Goal: Information Seeking & Learning: Check status

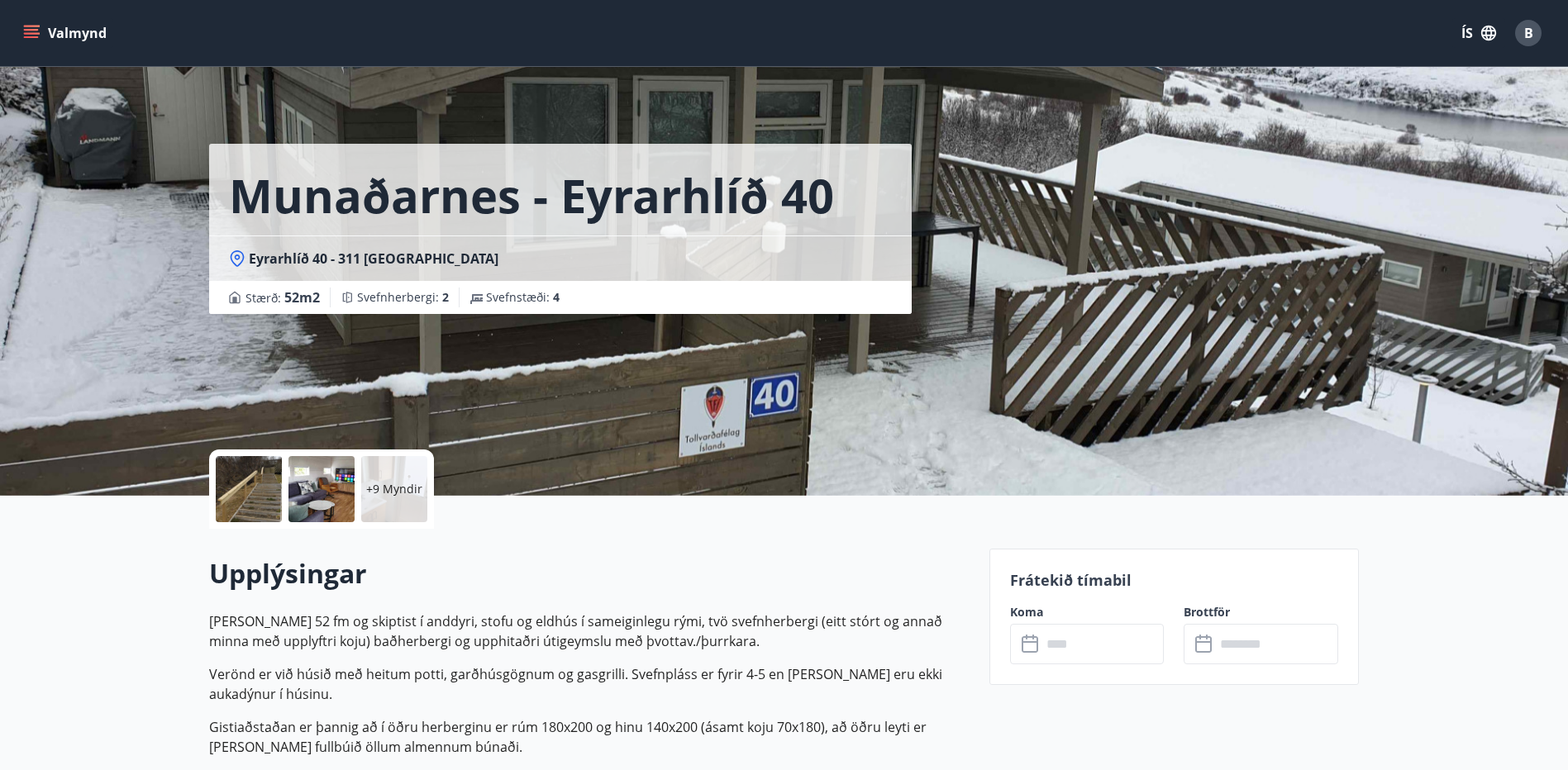
click at [263, 485] on div at bounding box center [249, 489] width 66 height 66
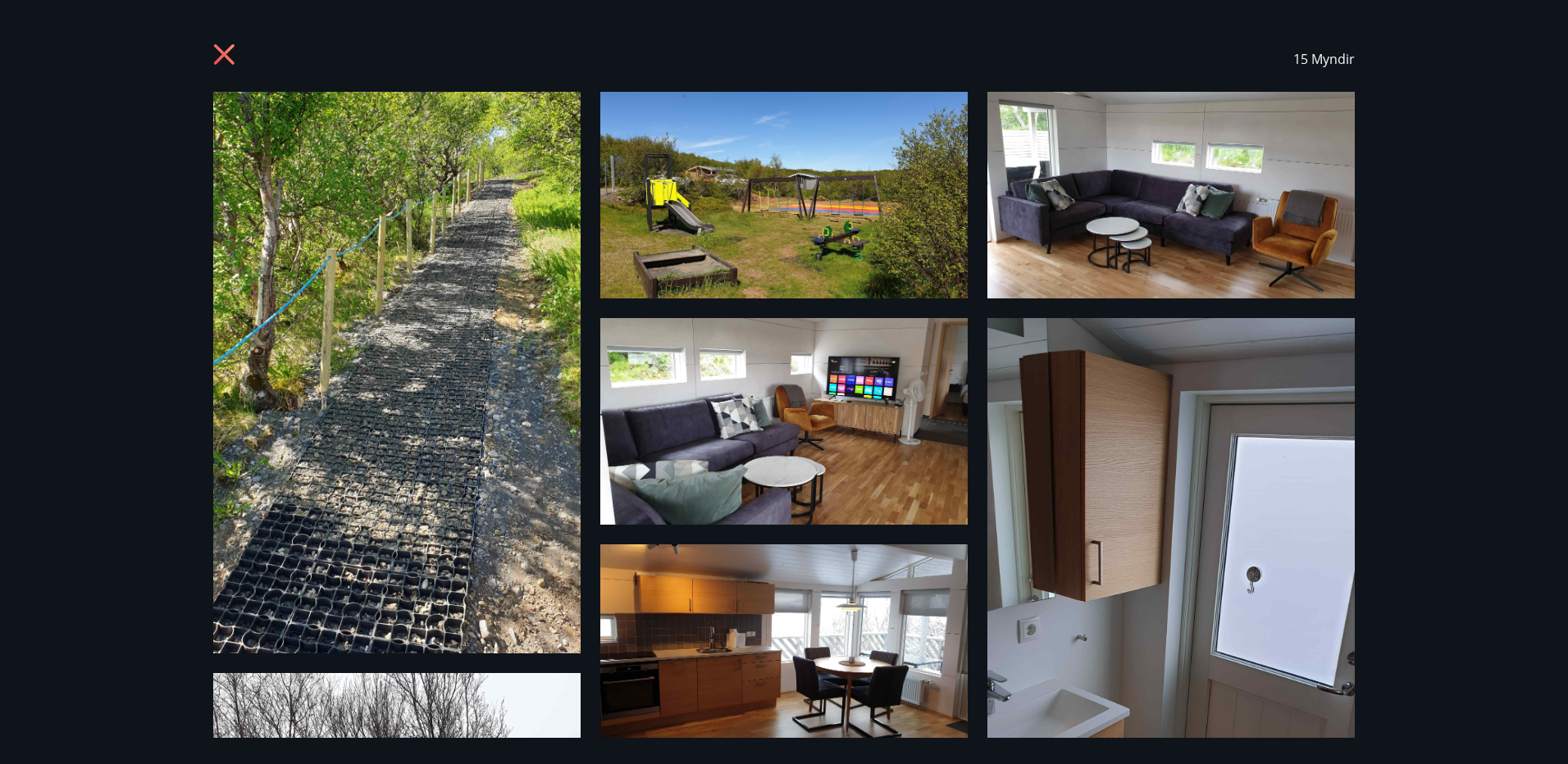
click at [228, 46] on icon at bounding box center [226, 56] width 26 height 26
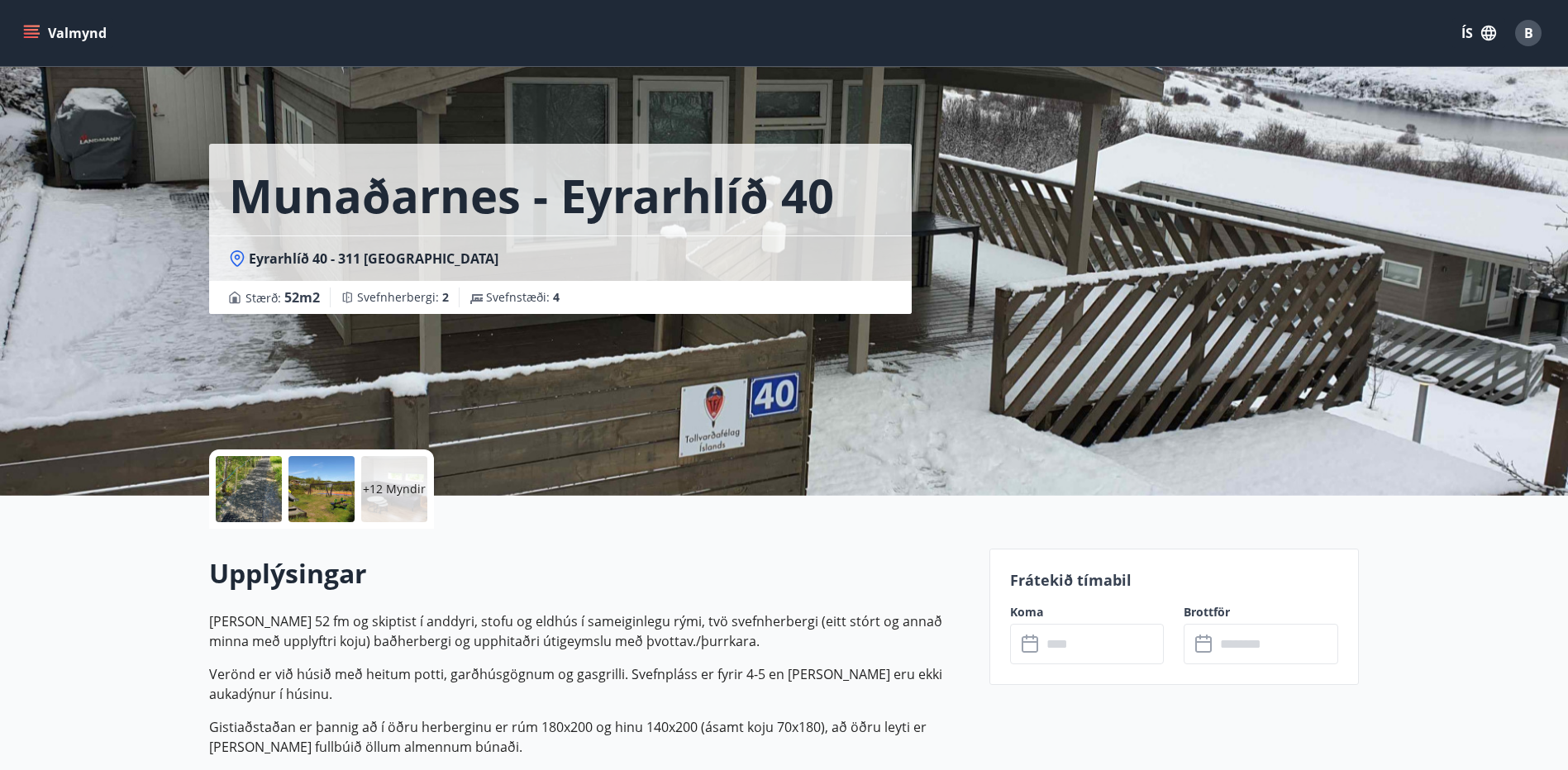
click at [258, 498] on div at bounding box center [249, 489] width 66 height 66
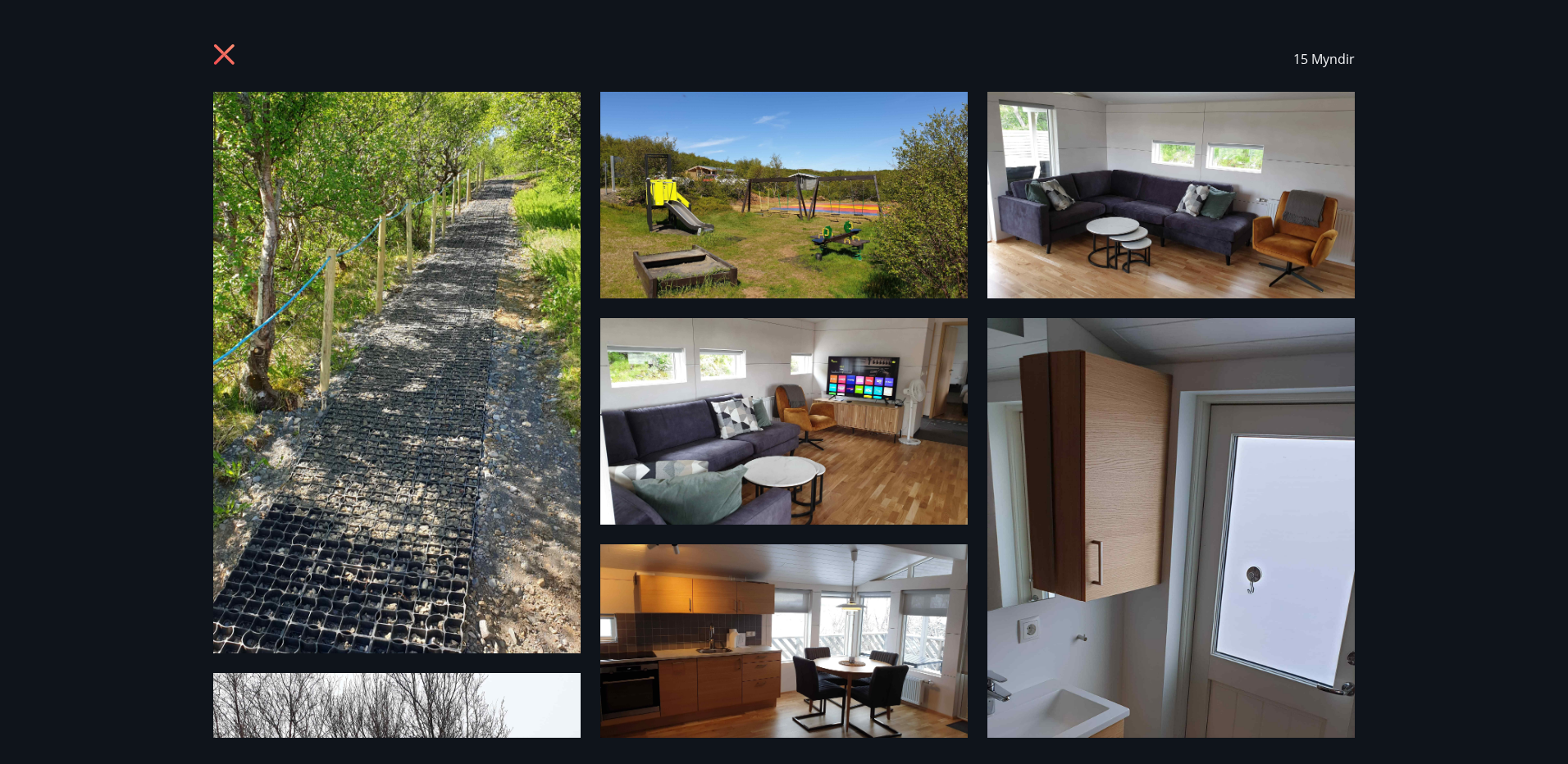
click at [219, 55] on icon at bounding box center [226, 56] width 26 height 26
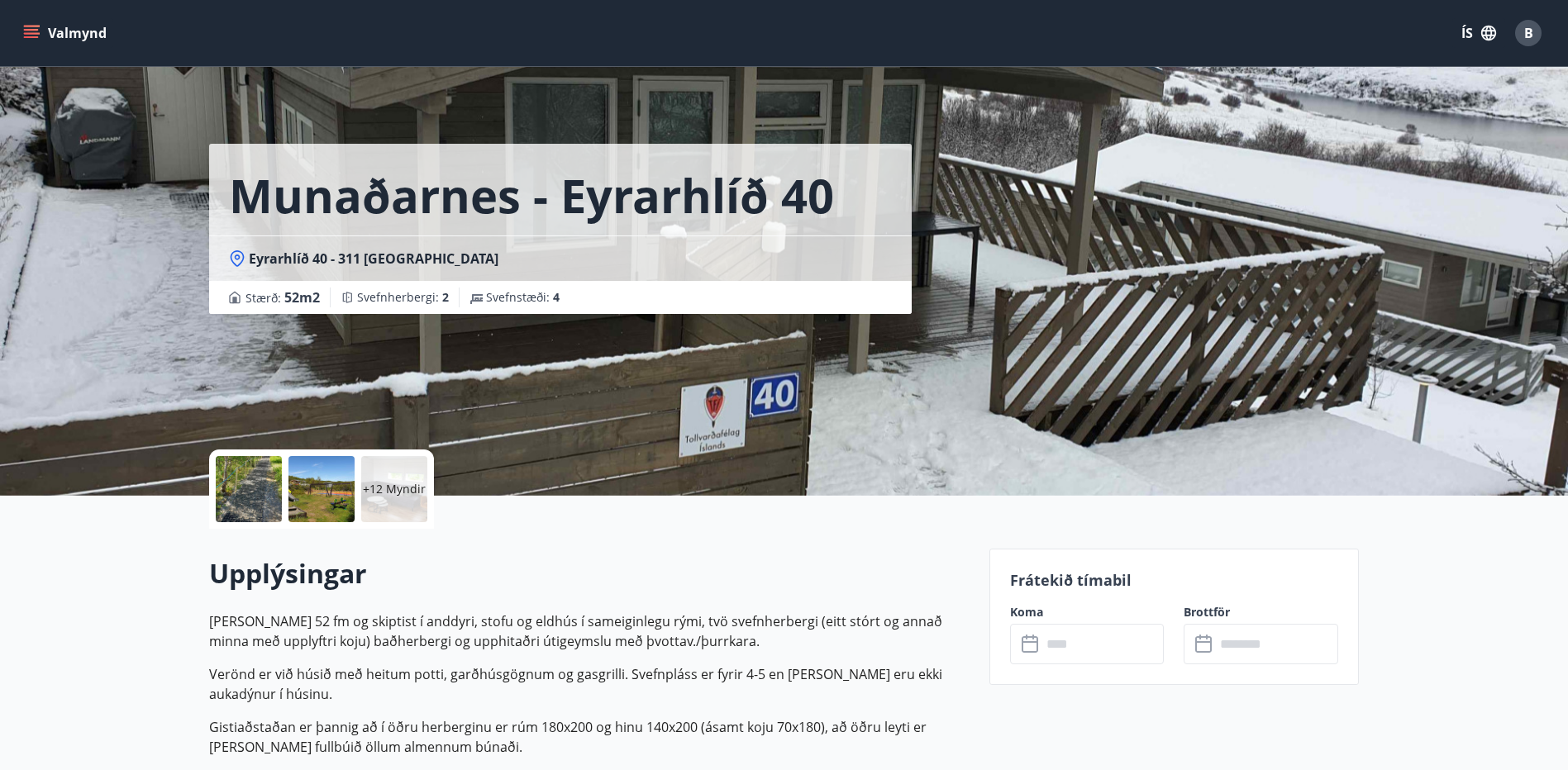
click at [28, 30] on icon "menu" at bounding box center [31, 30] width 15 height 2
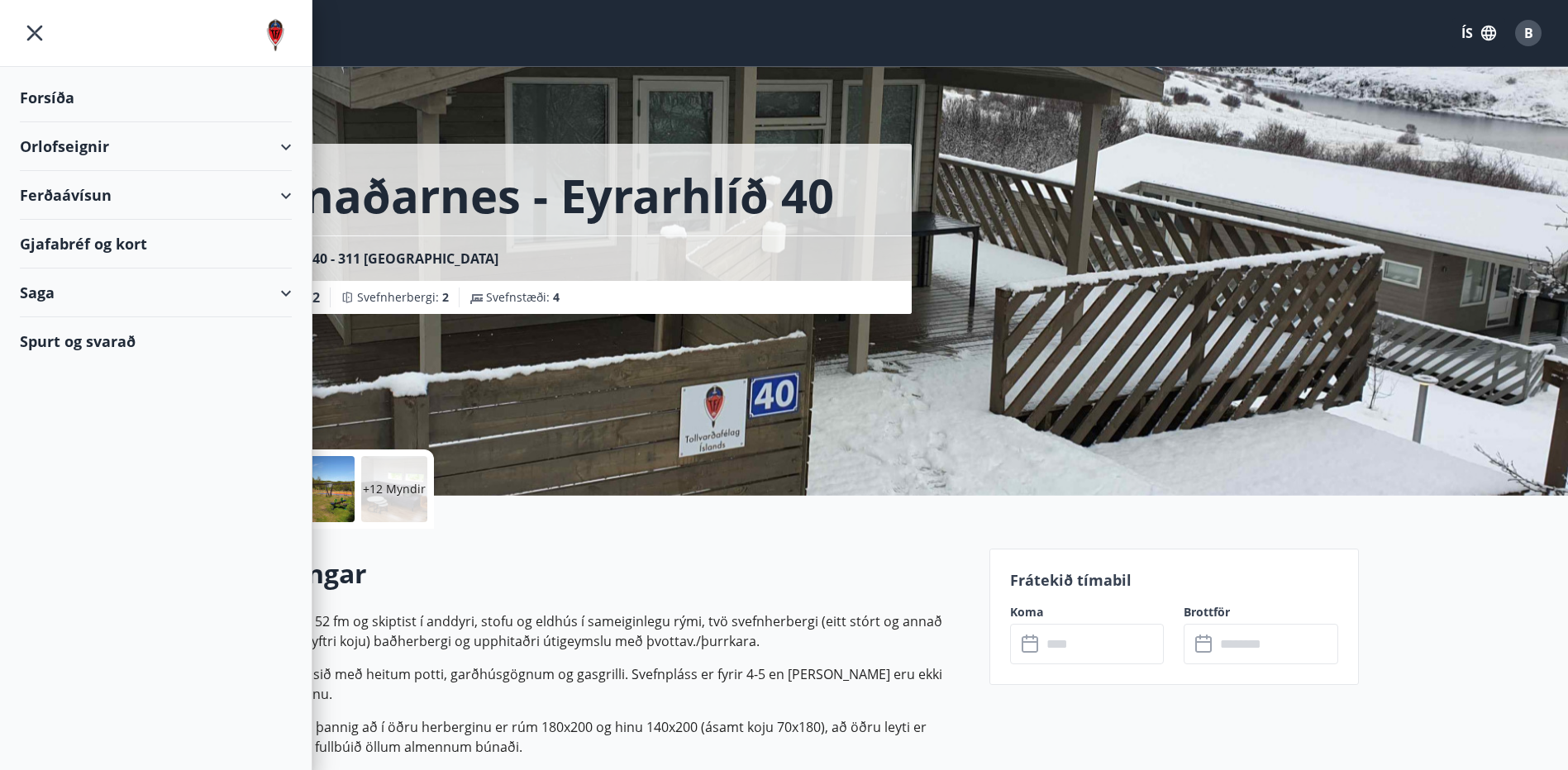
click at [47, 97] on div "Forsíða" at bounding box center [155, 98] width 272 height 49
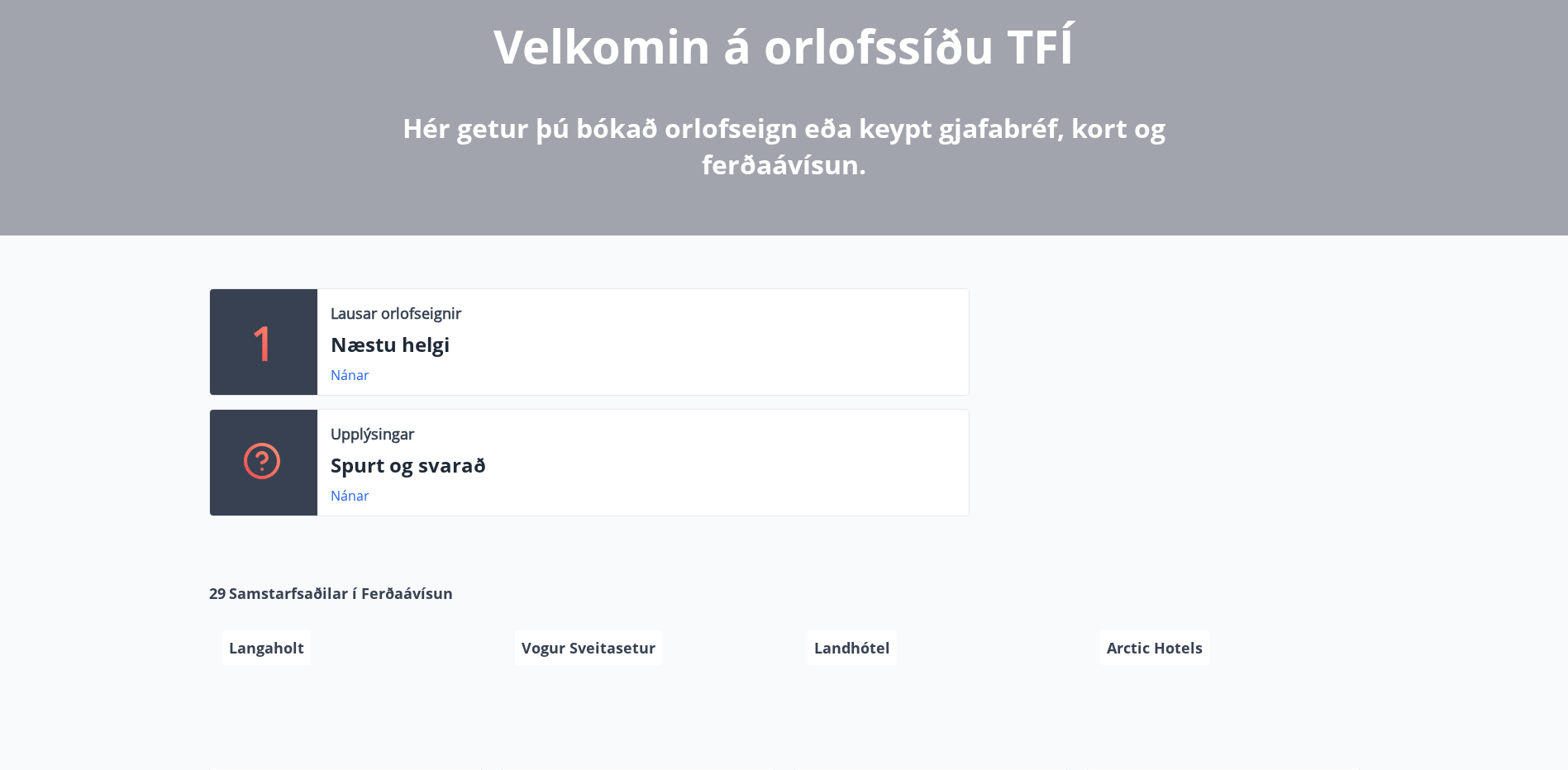
scroll to position [248, 0]
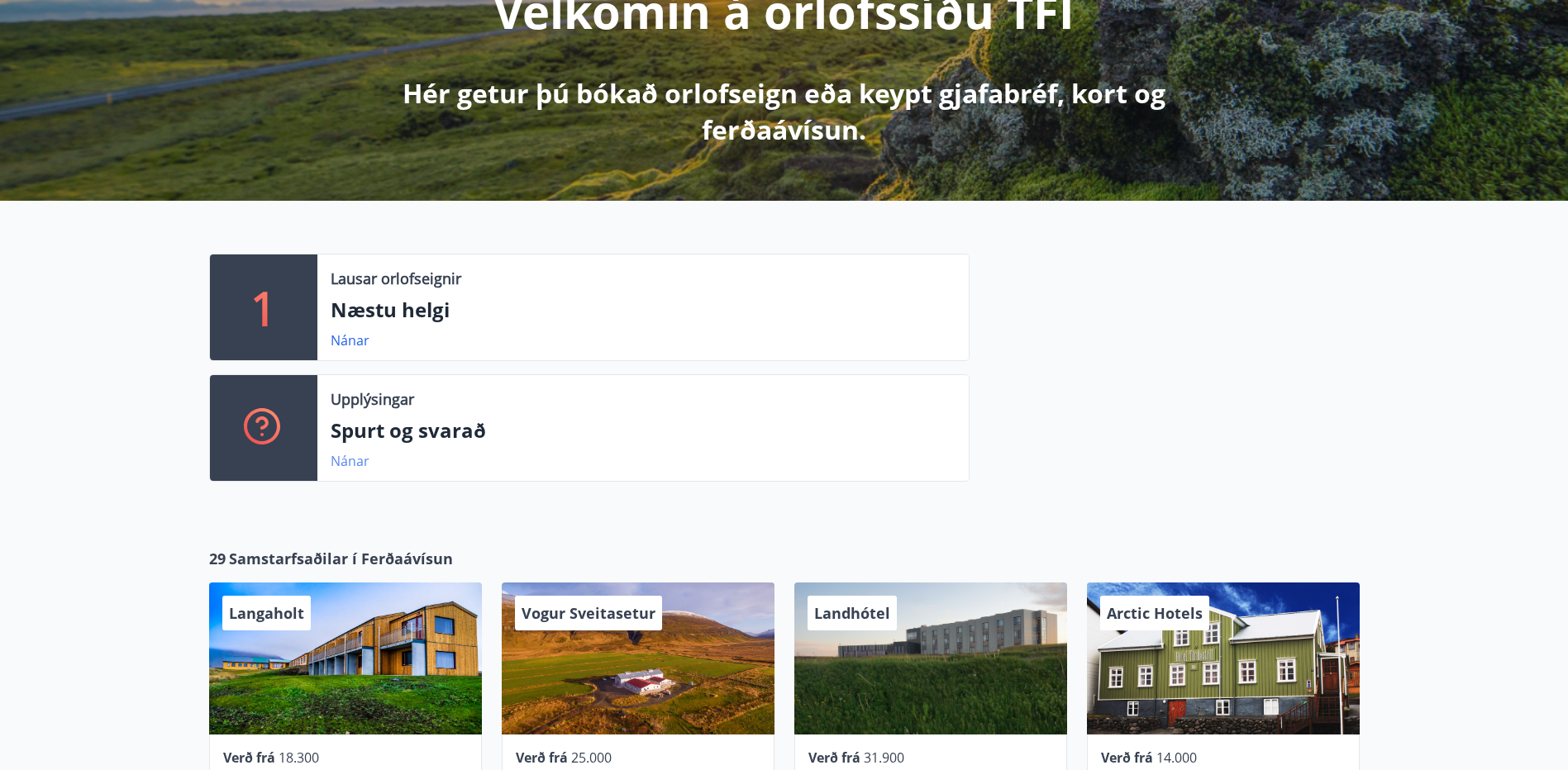
click at [353, 462] on link "Nánar" at bounding box center [350, 460] width 39 height 18
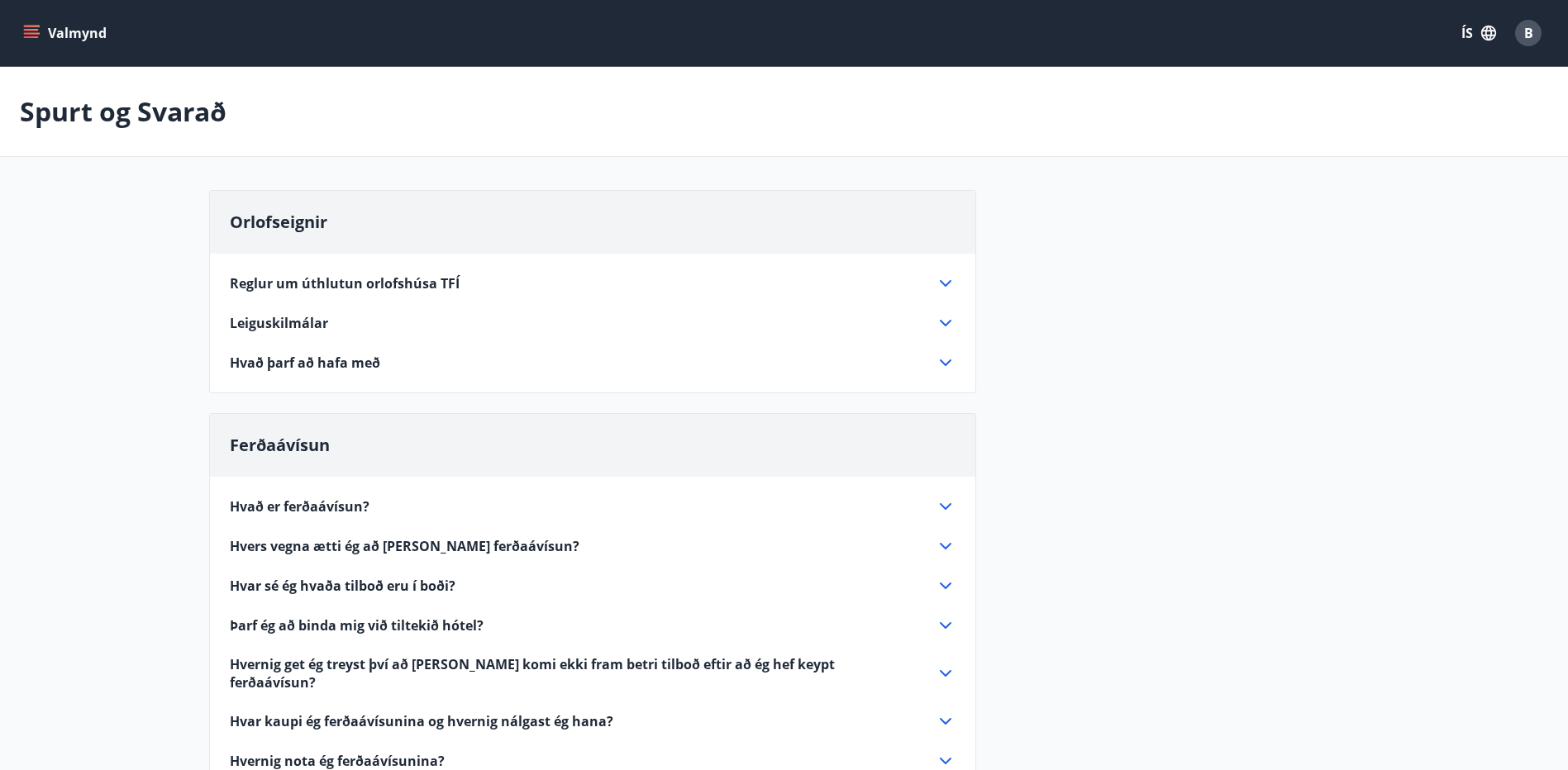
click at [944, 279] on icon at bounding box center [946, 283] width 19 height 19
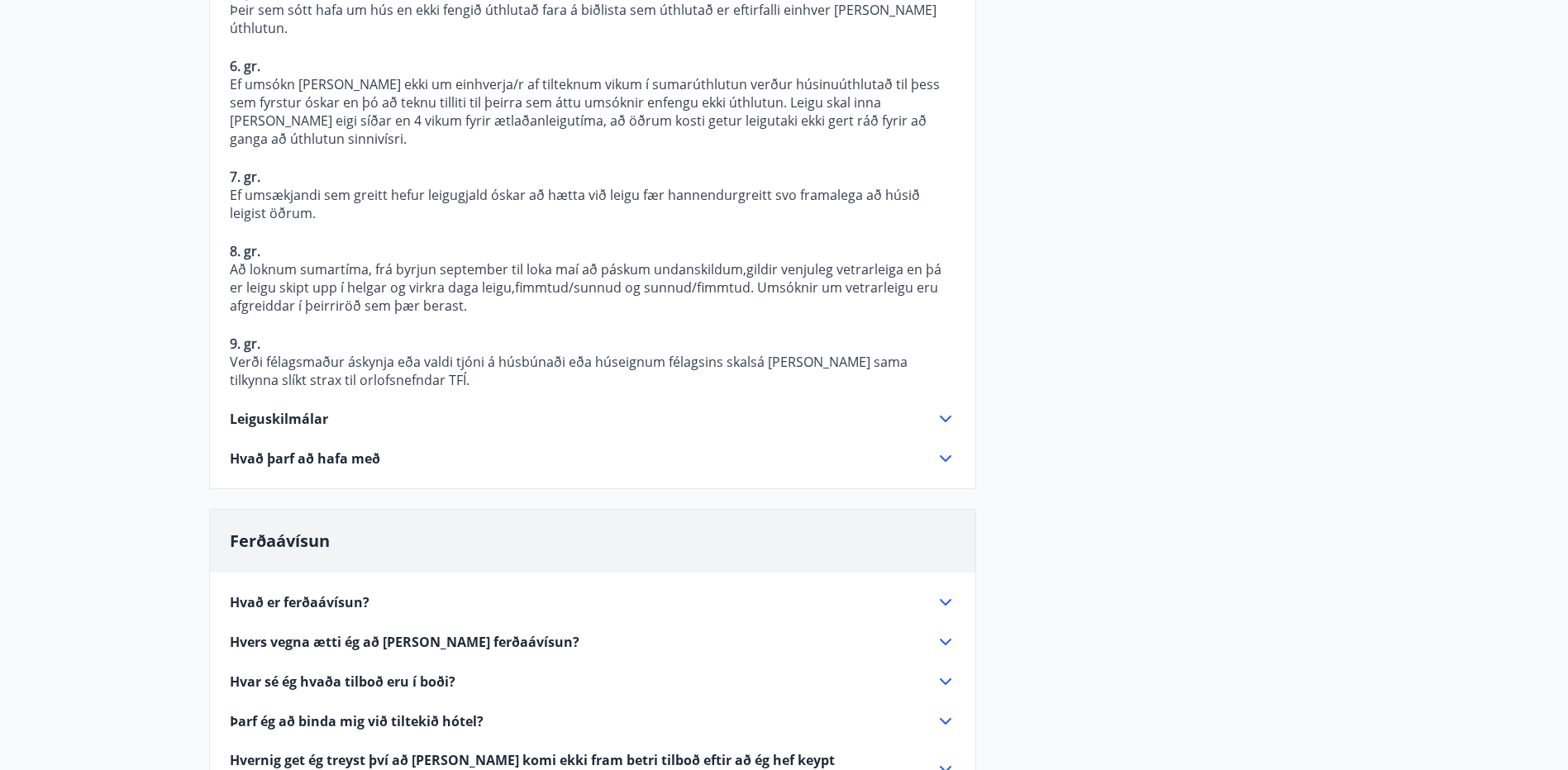
scroll to position [661, 0]
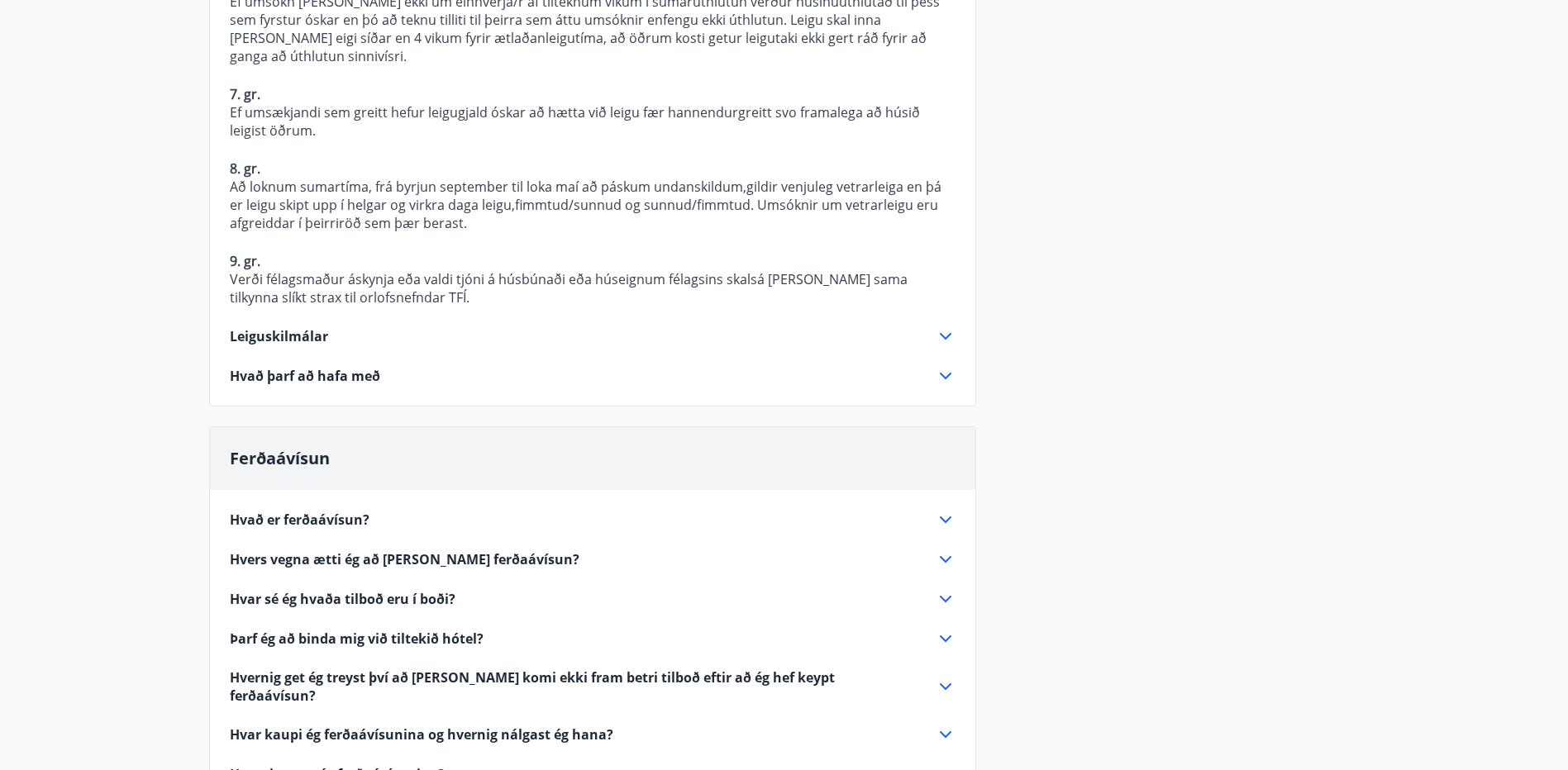
click at [944, 326] on icon at bounding box center [946, 336] width 19 height 19
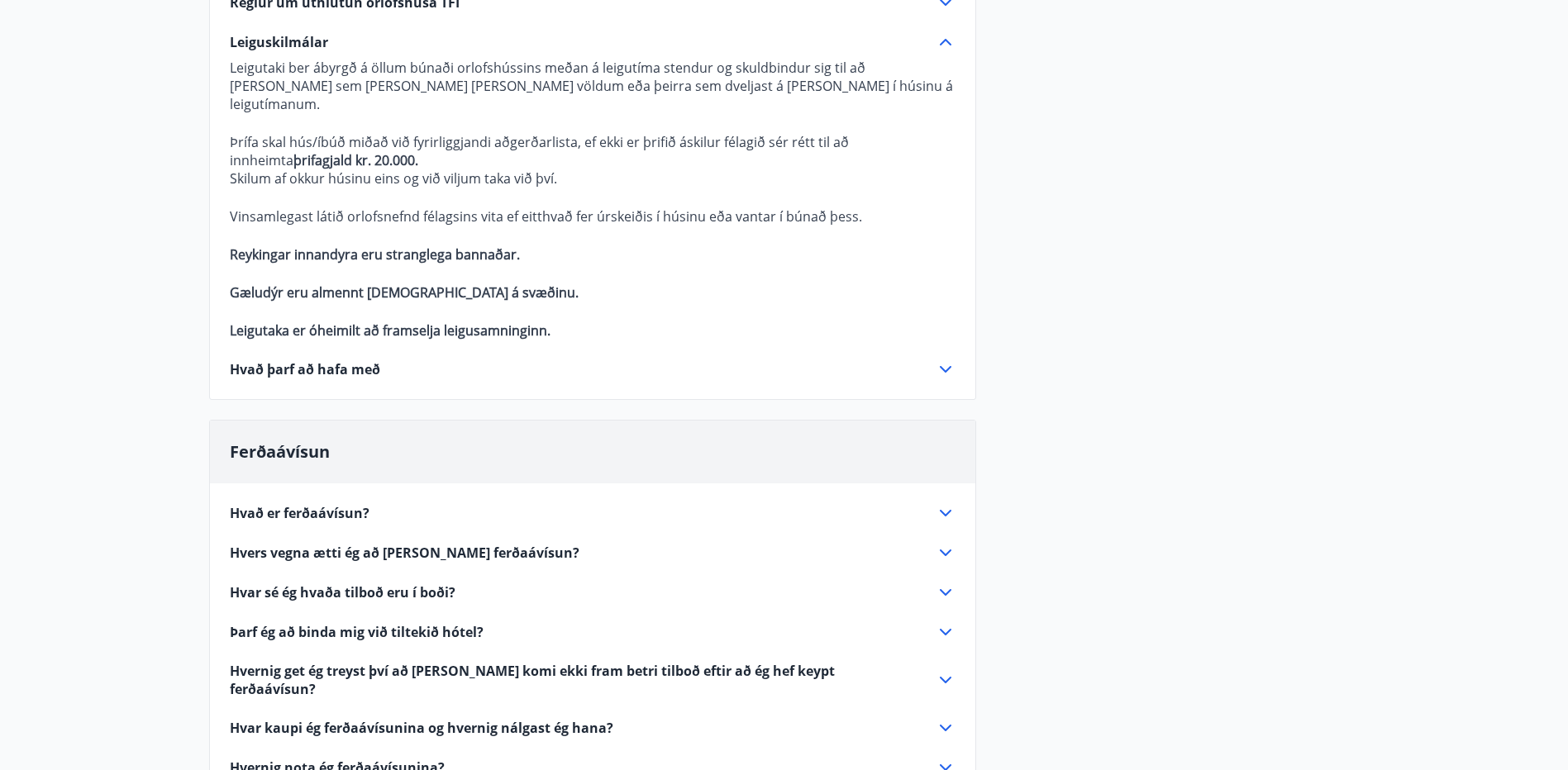
scroll to position [330, 0]
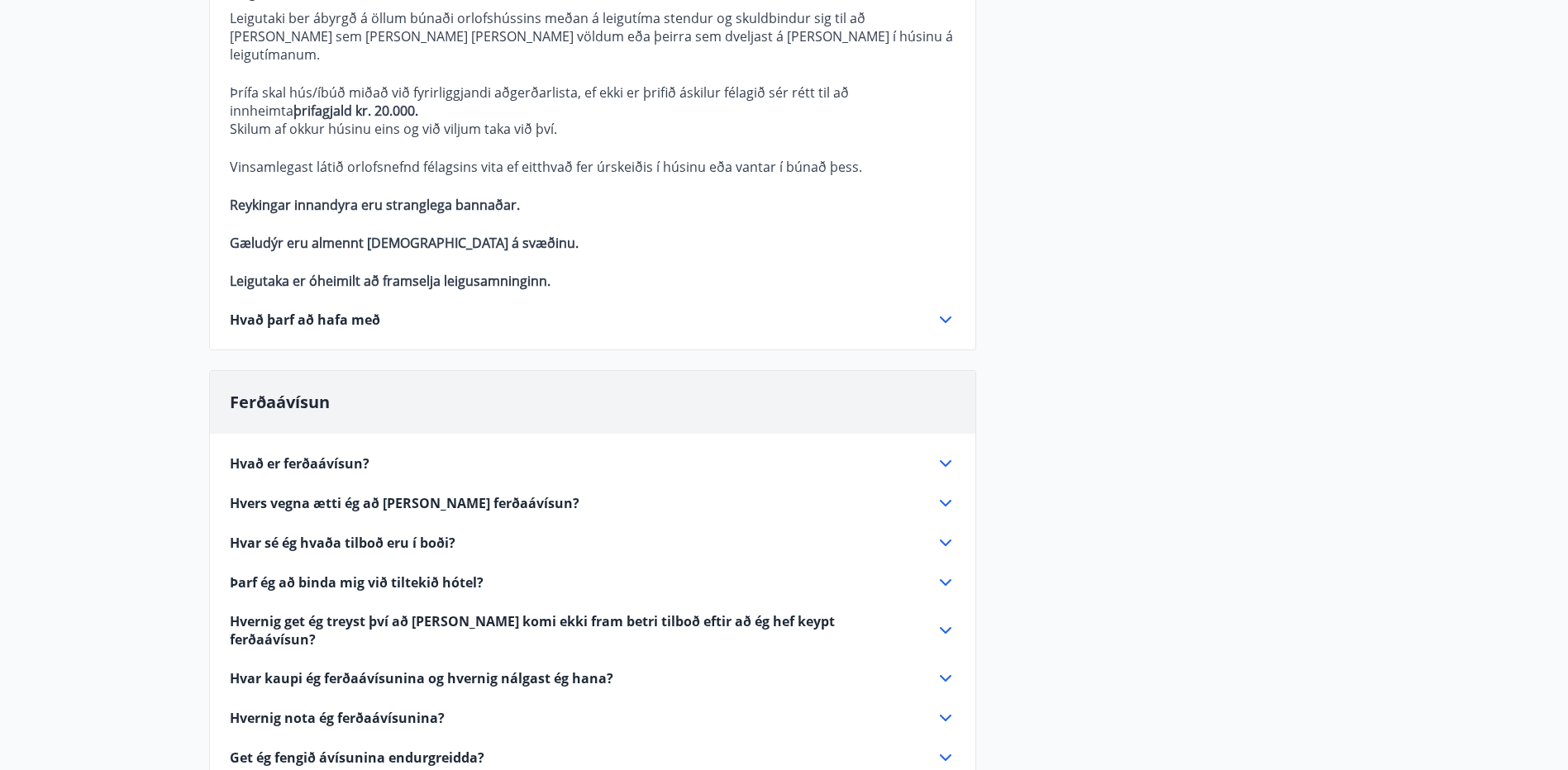
click at [942, 316] on icon at bounding box center [946, 319] width 12 height 7
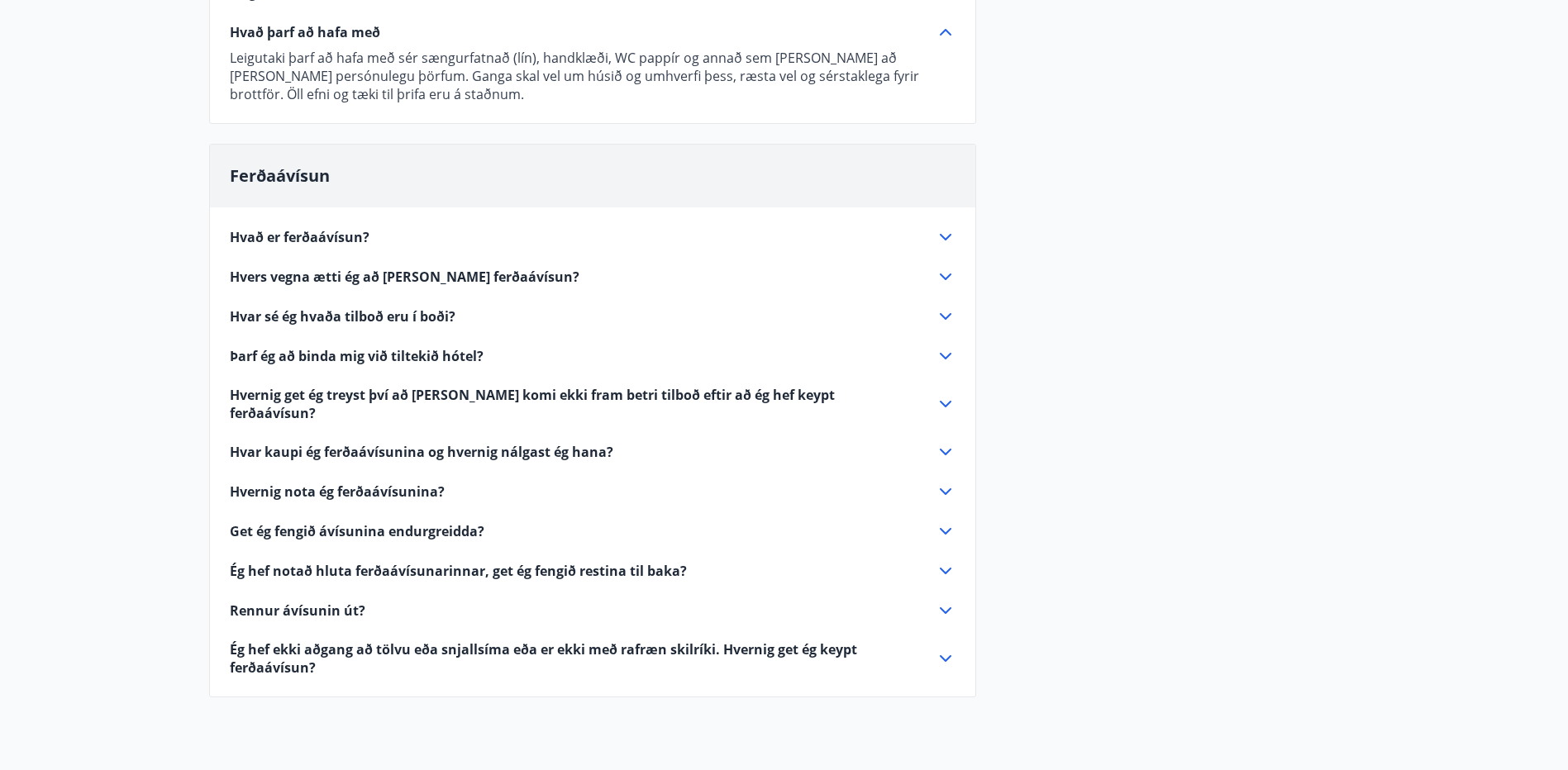
click at [948, 234] on icon at bounding box center [946, 237] width 19 height 19
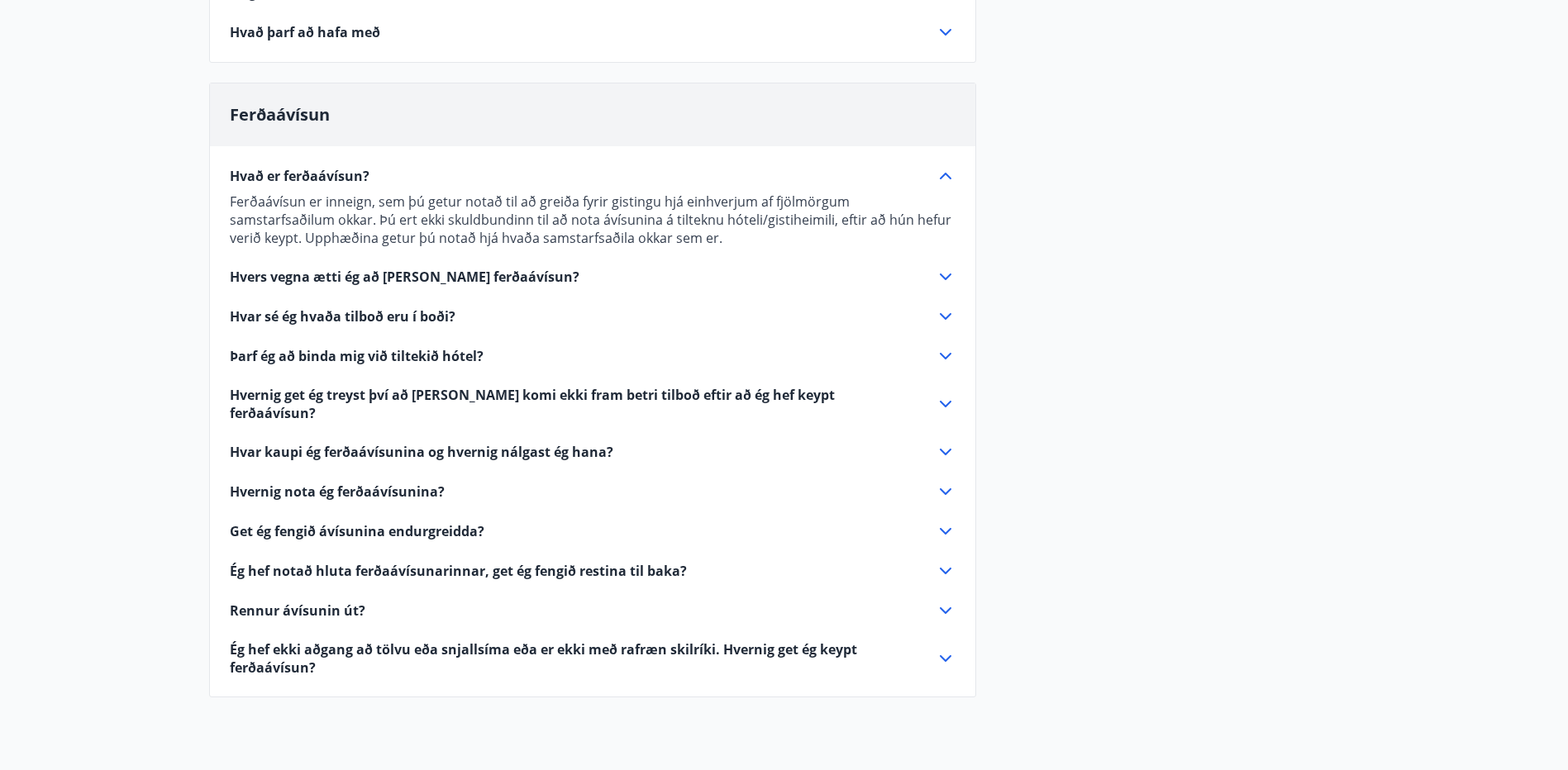
click at [947, 274] on icon at bounding box center [946, 276] width 19 height 19
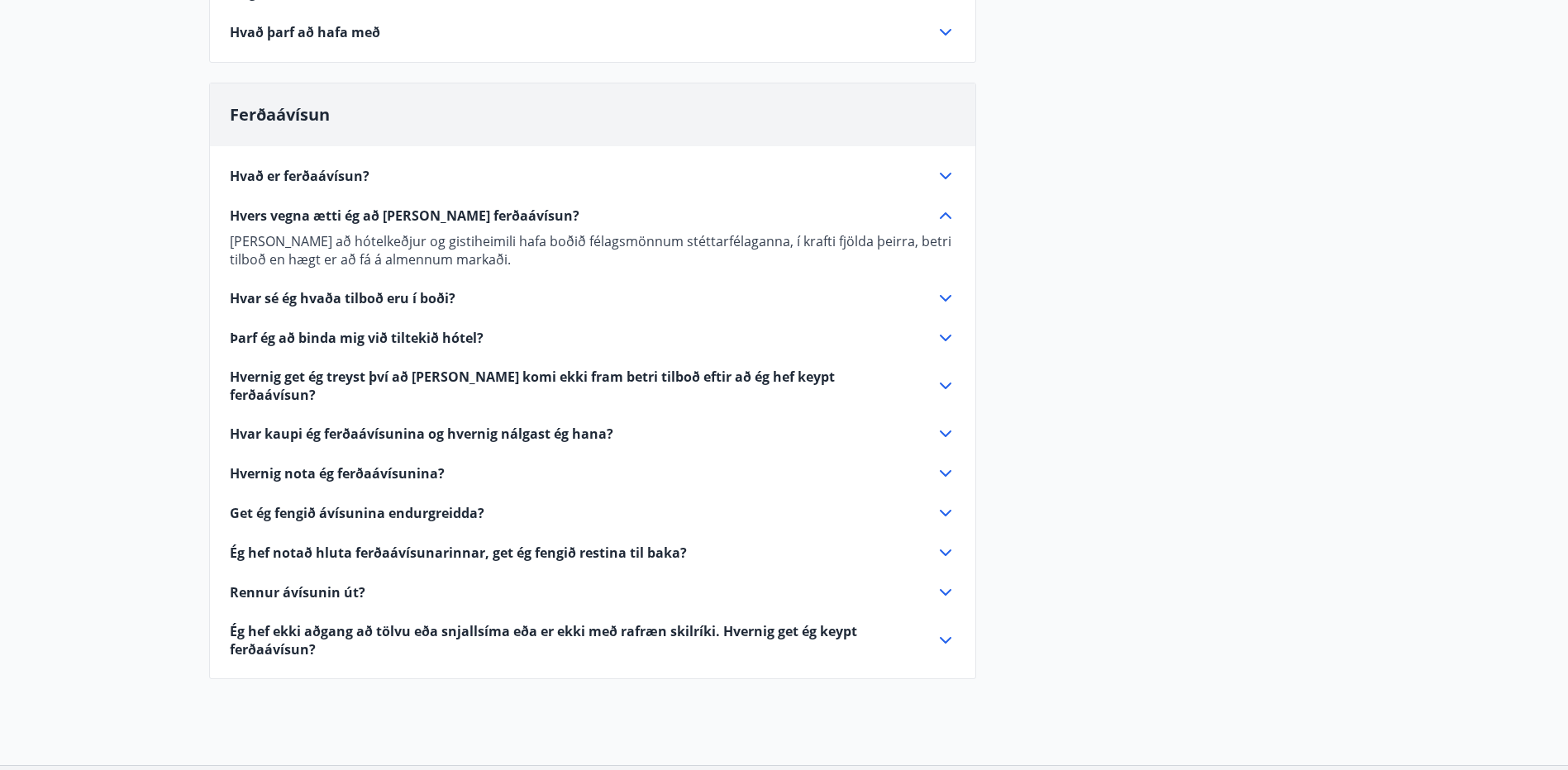
click at [944, 298] on icon at bounding box center [946, 298] width 19 height 19
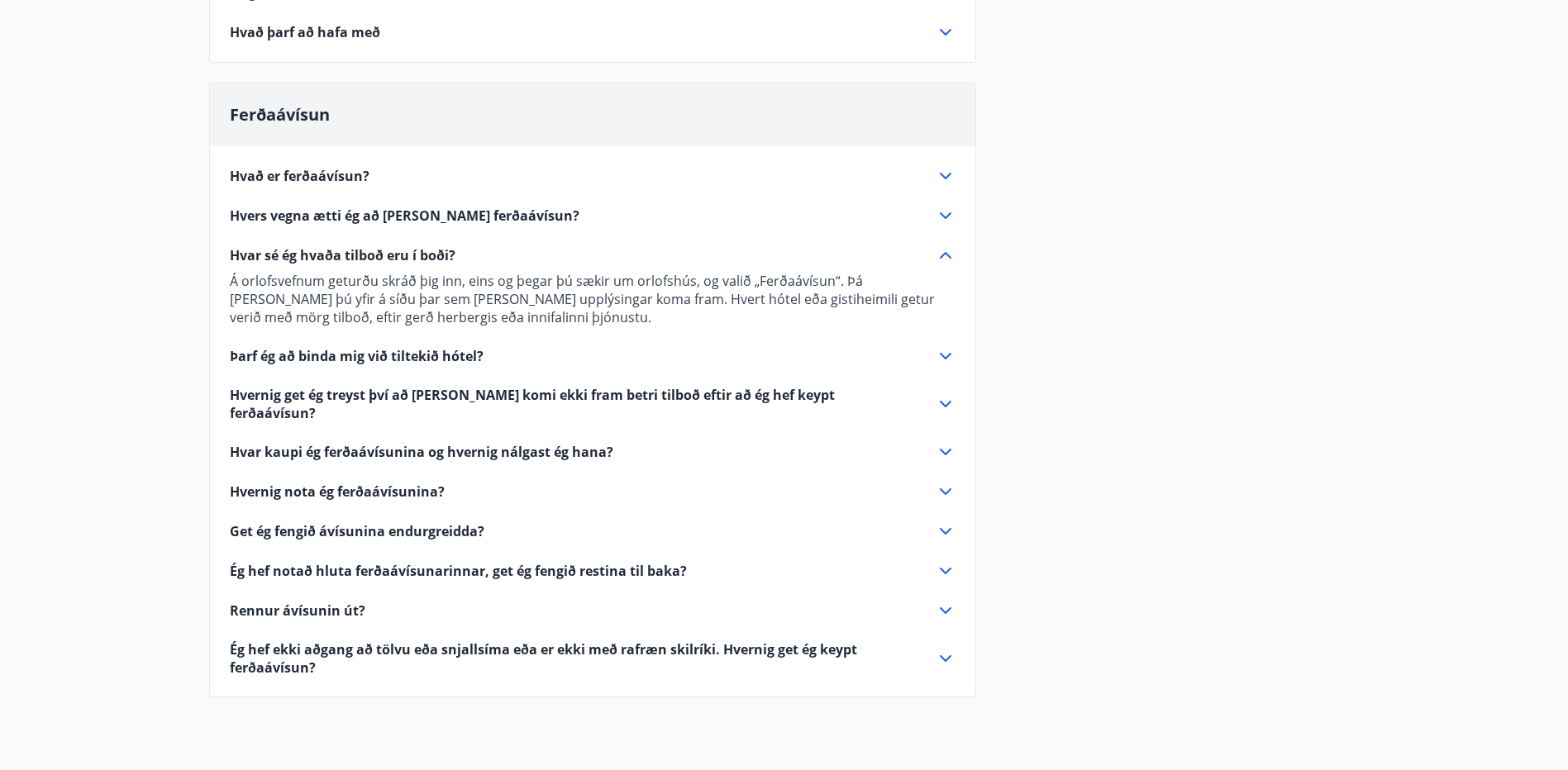
click at [943, 352] on icon at bounding box center [946, 356] width 19 height 19
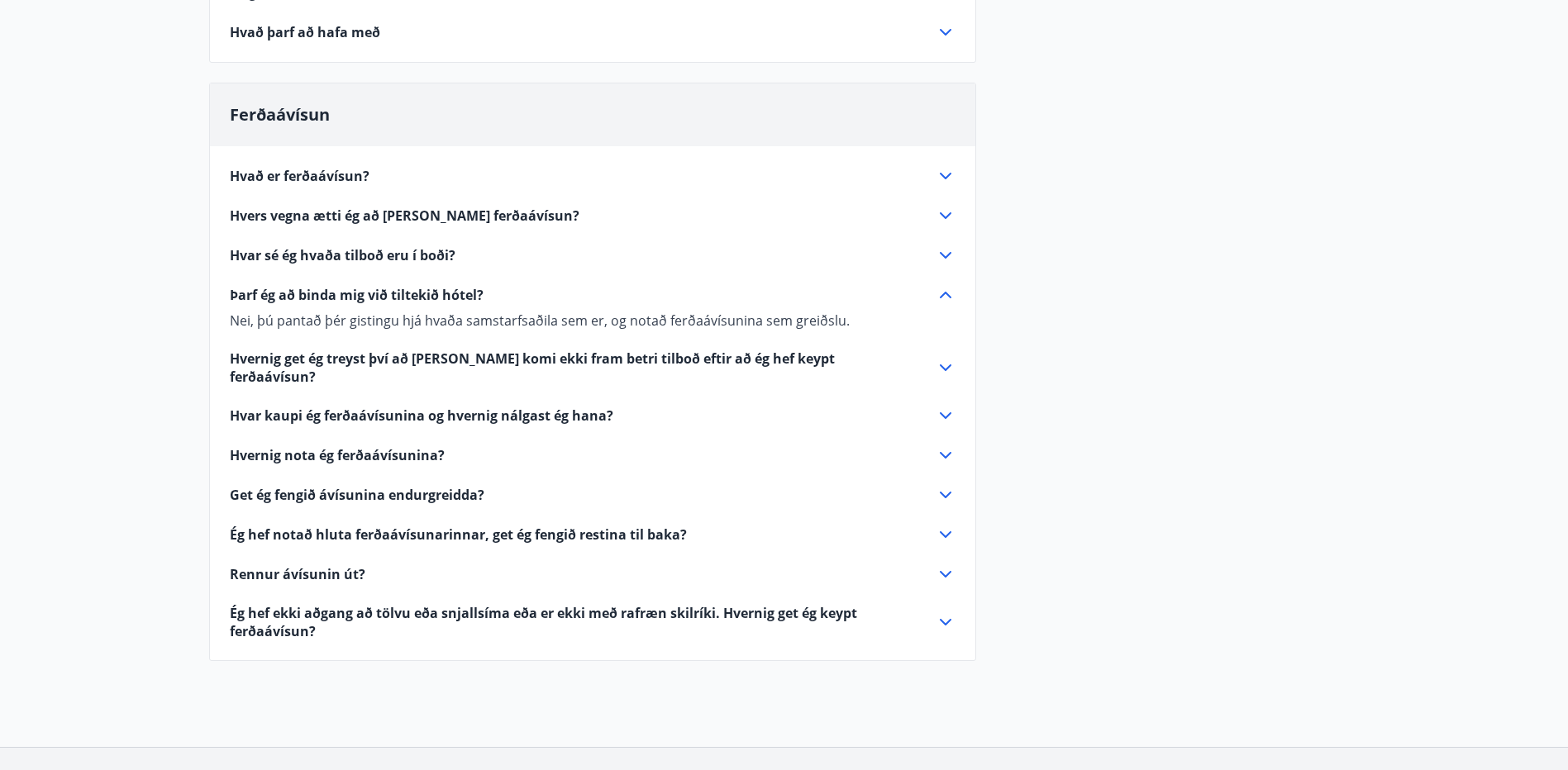
click at [945, 368] on icon at bounding box center [946, 367] width 19 height 19
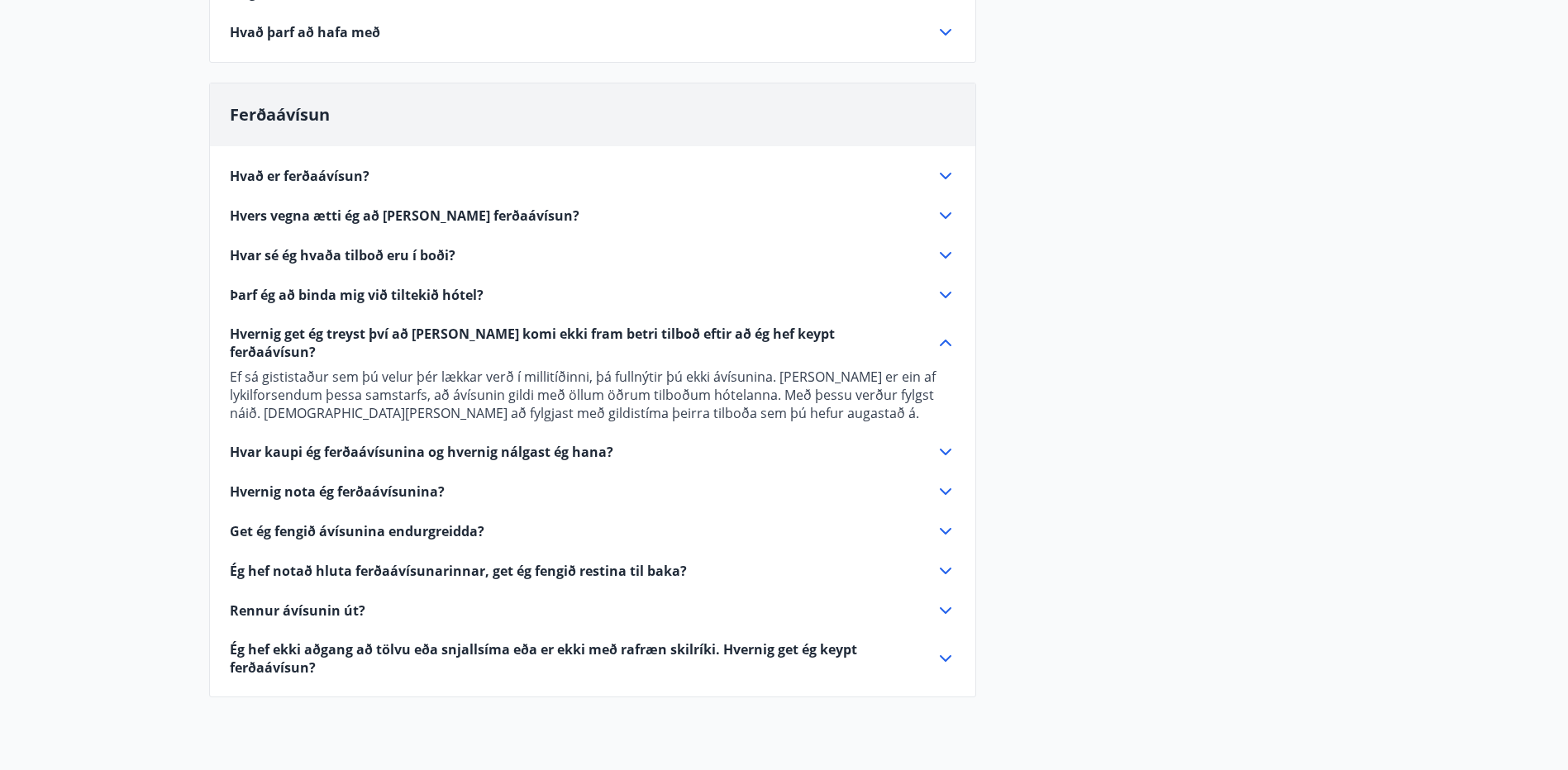
click at [945, 442] on icon at bounding box center [946, 452] width 19 height 19
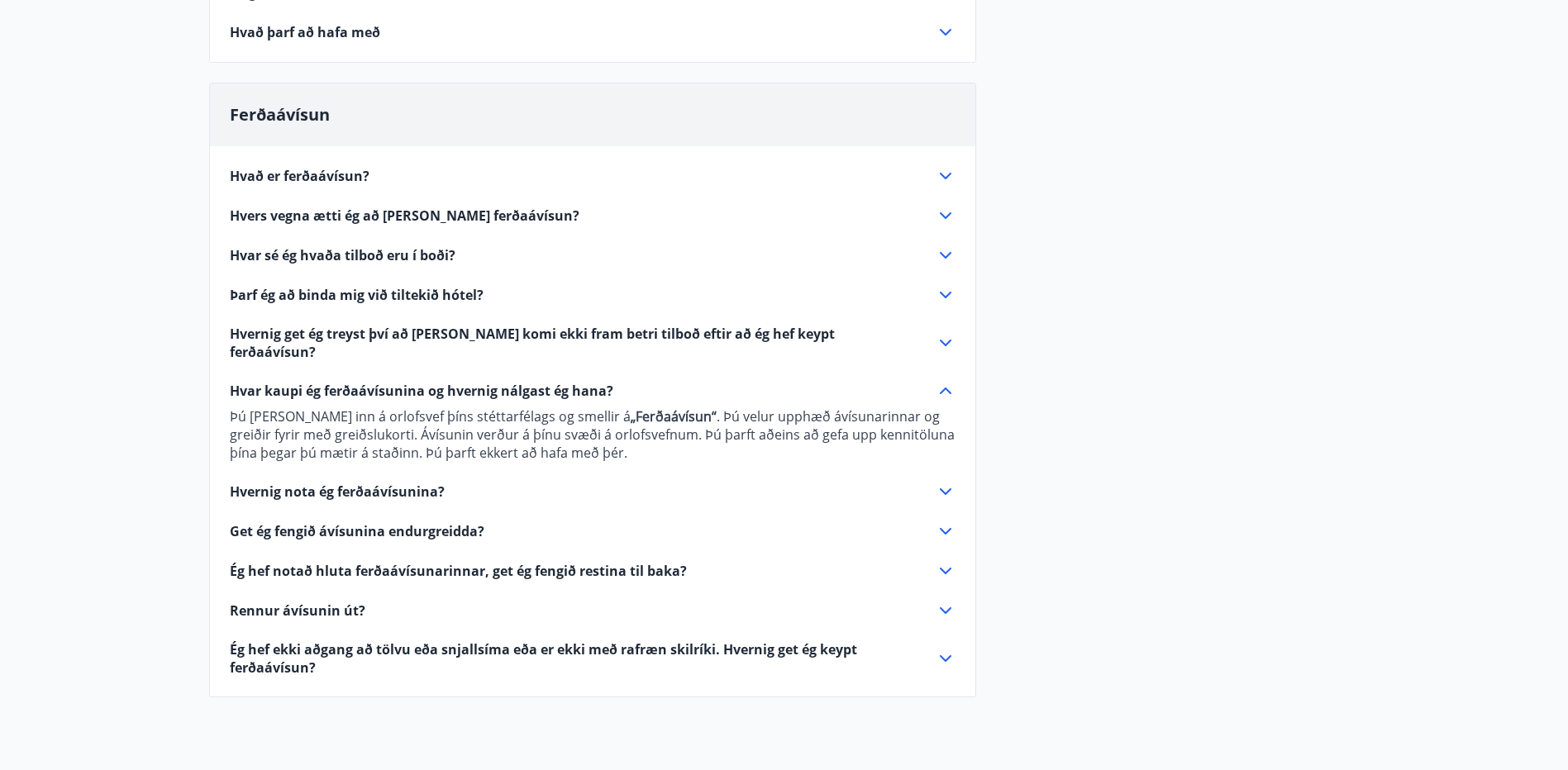
click at [946, 482] on icon at bounding box center [946, 492] width 19 height 19
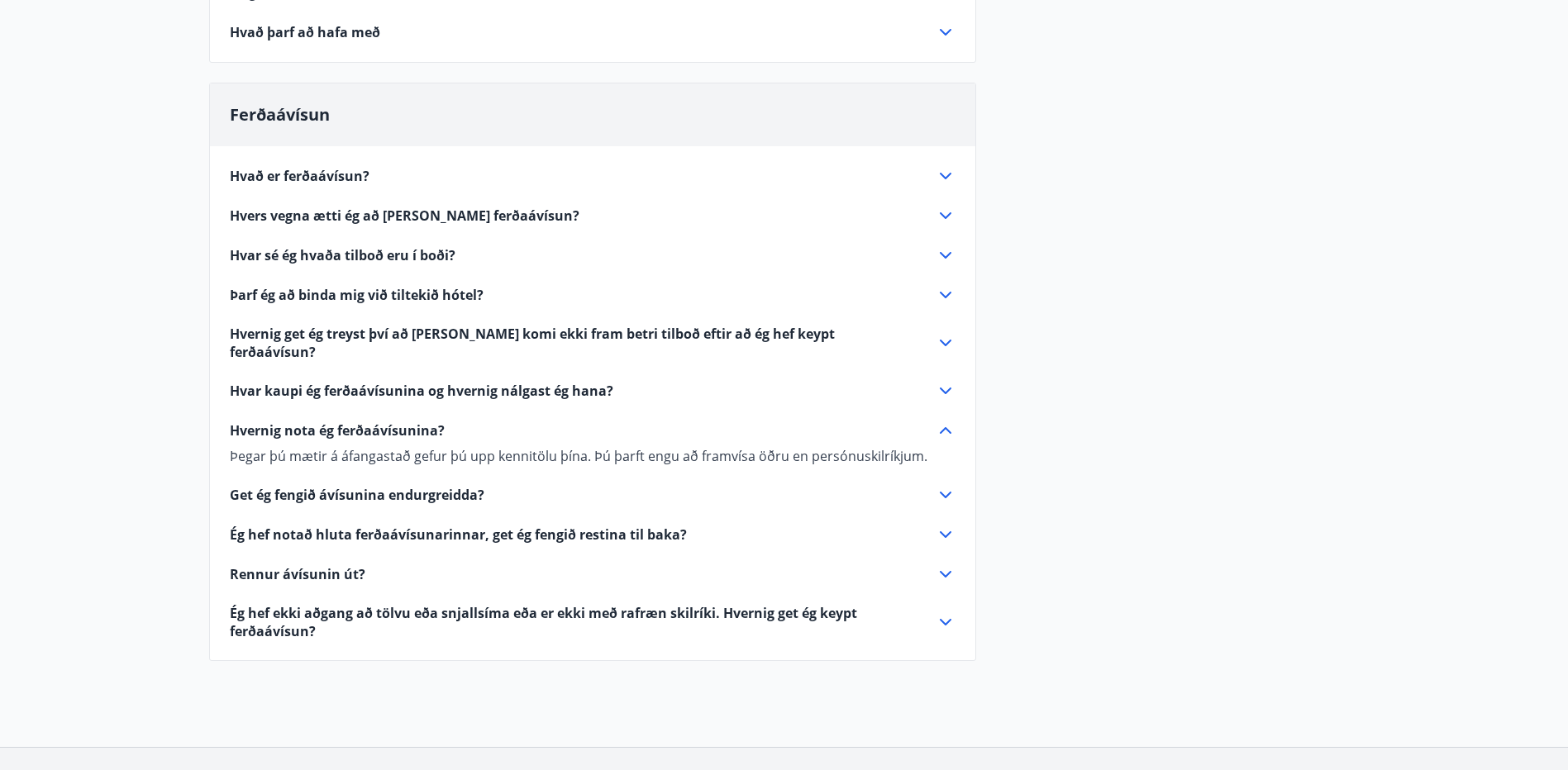
click at [948, 485] on icon at bounding box center [946, 495] width 19 height 19
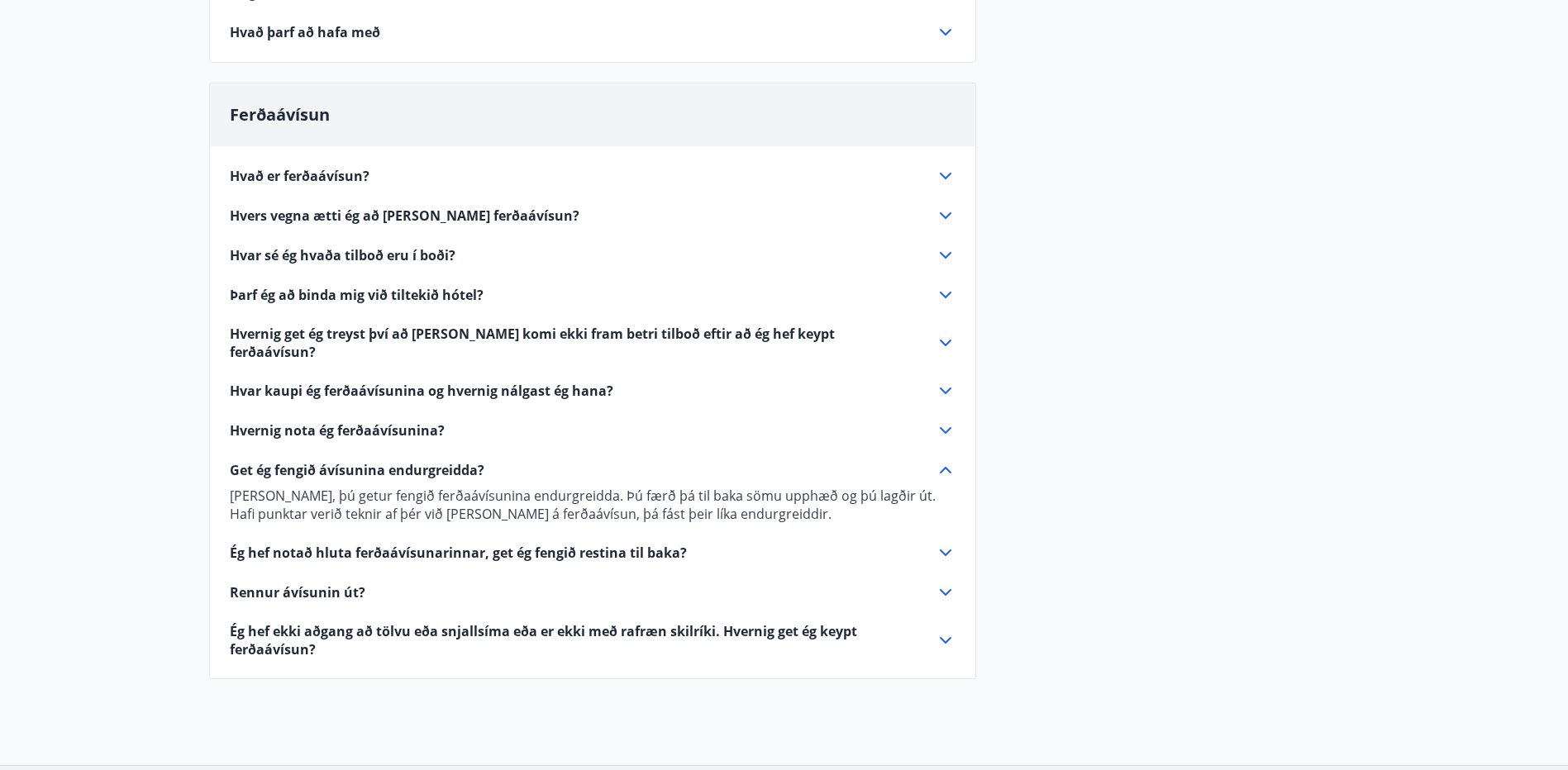
click at [944, 543] on icon at bounding box center [946, 553] width 19 height 19
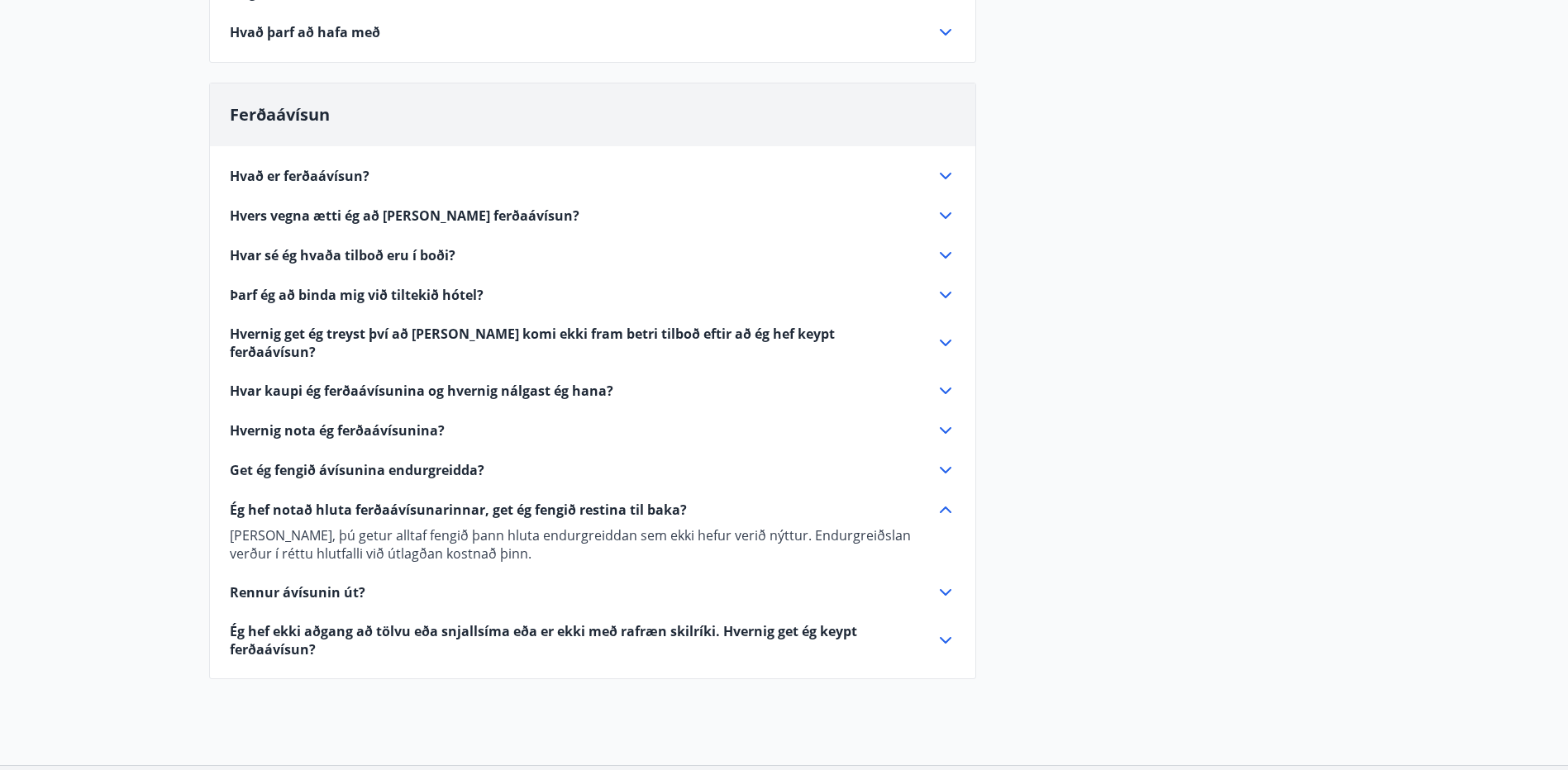
click at [947, 582] on icon at bounding box center [946, 592] width 19 height 19
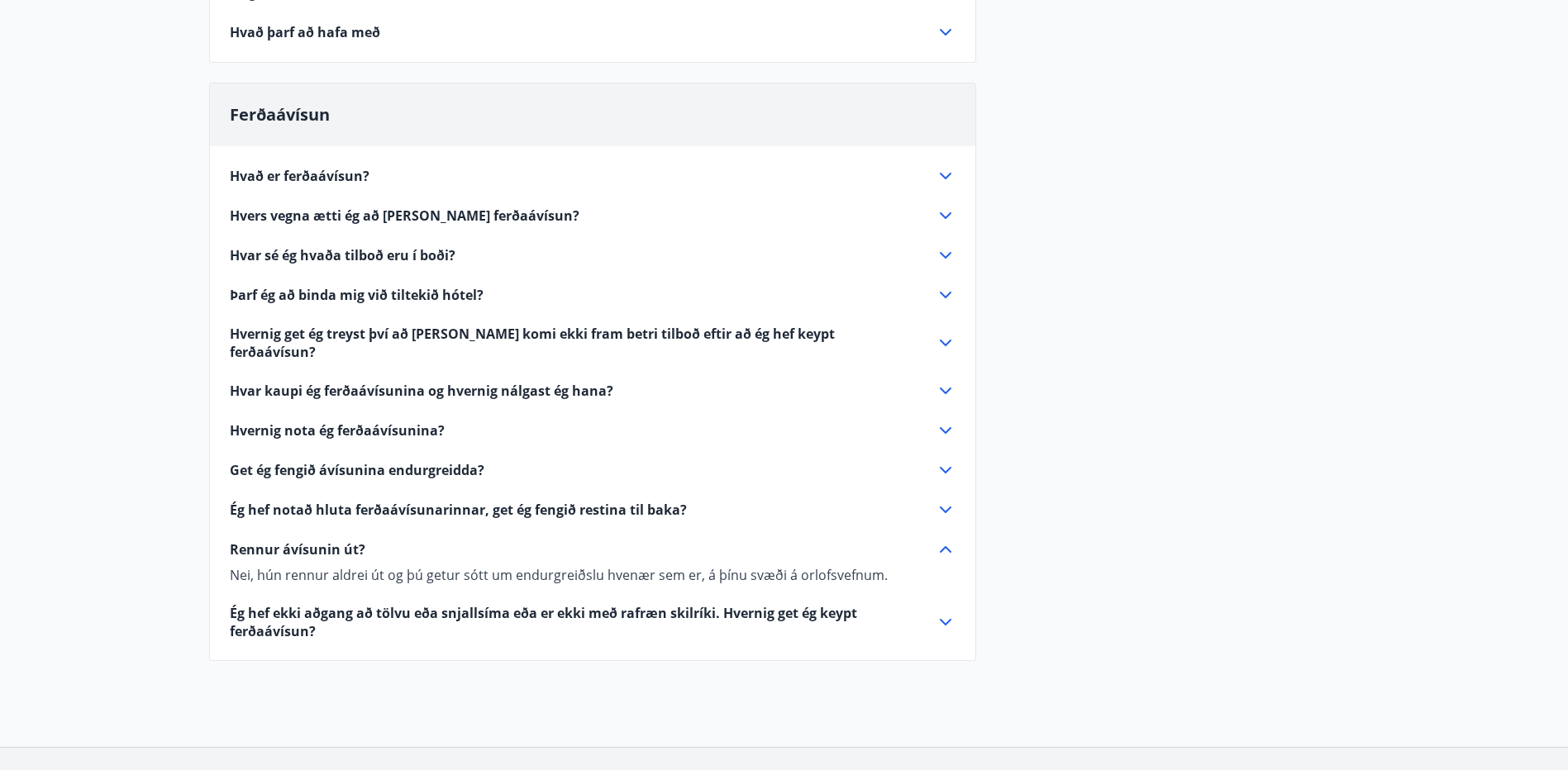
click at [946, 612] on icon at bounding box center [946, 622] width 19 height 19
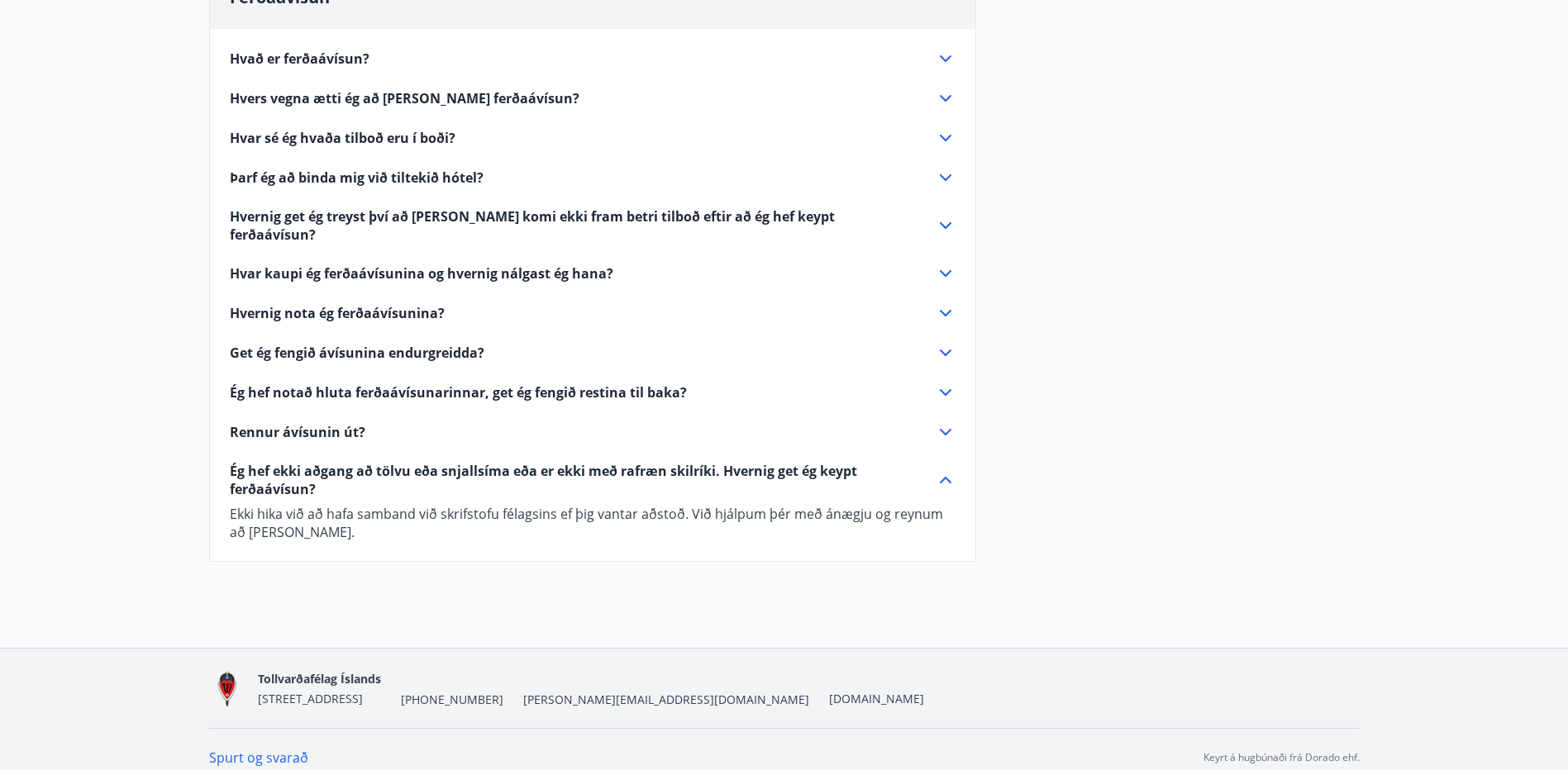
scroll to position [0, 0]
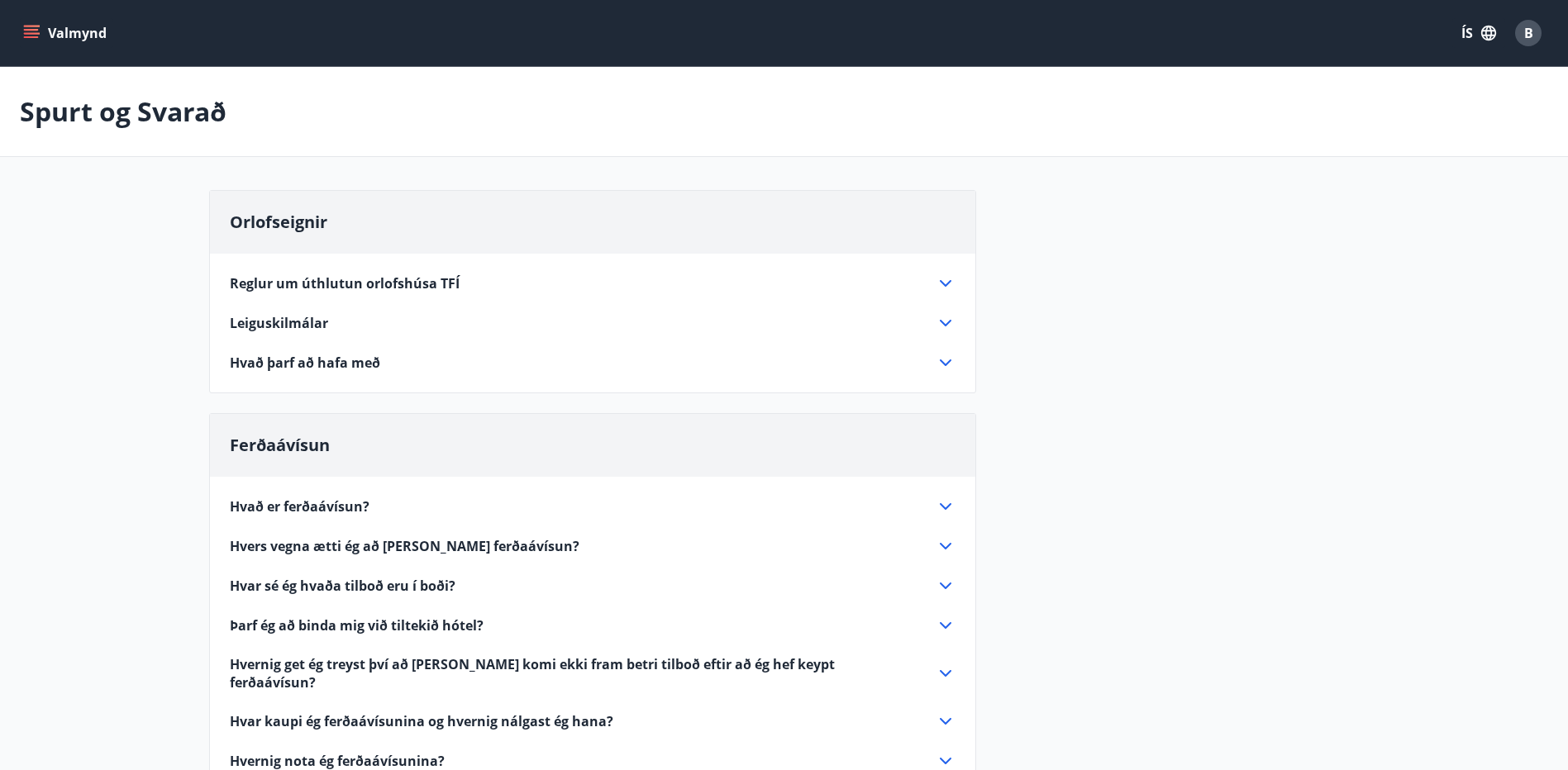
click at [30, 30] on icon "menu" at bounding box center [31, 30] width 15 height 2
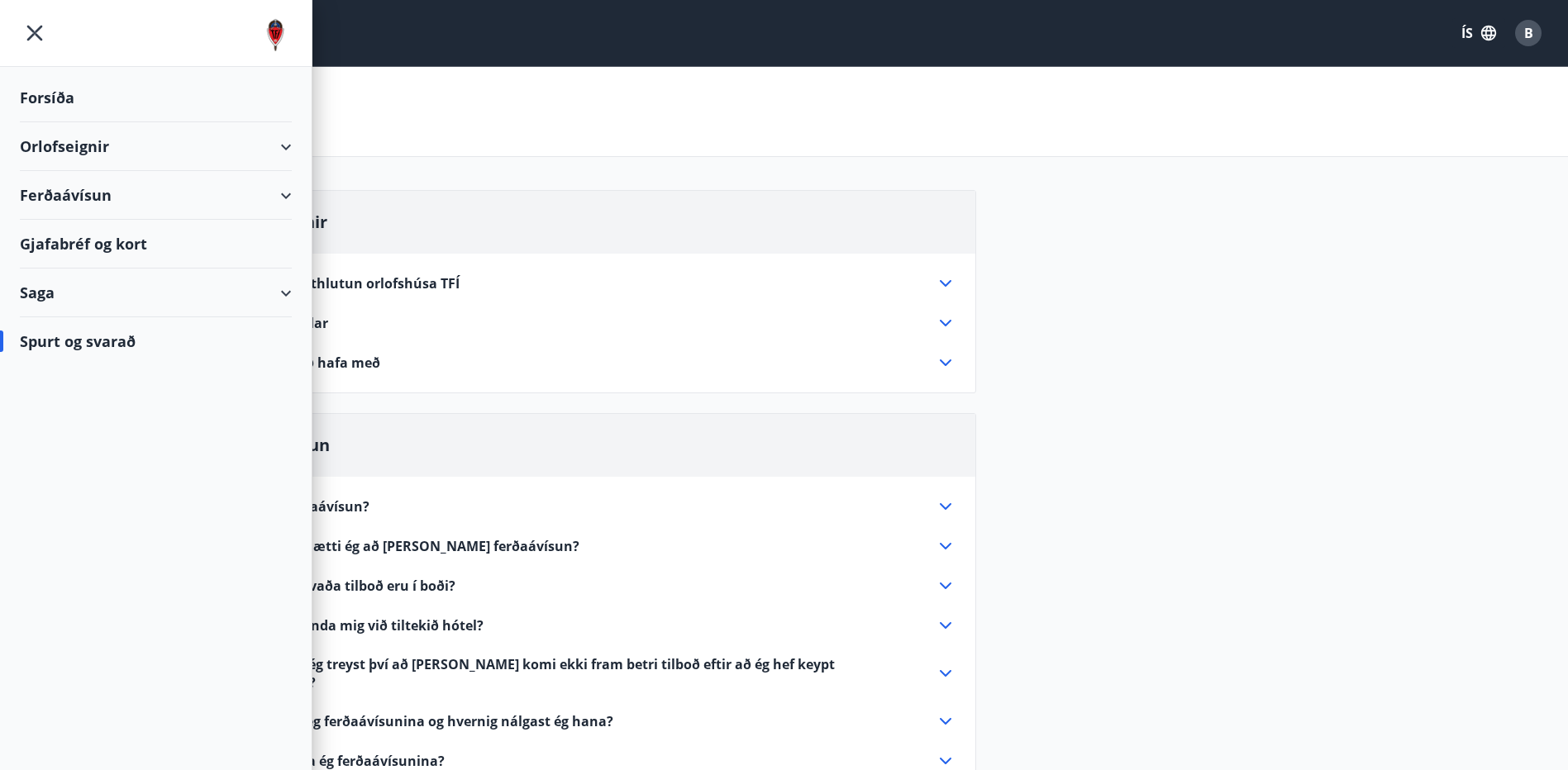
click at [284, 294] on div "Saga" at bounding box center [155, 293] width 272 height 49
click at [66, 439] on div "Punktar" at bounding box center [156, 439] width 245 height 35
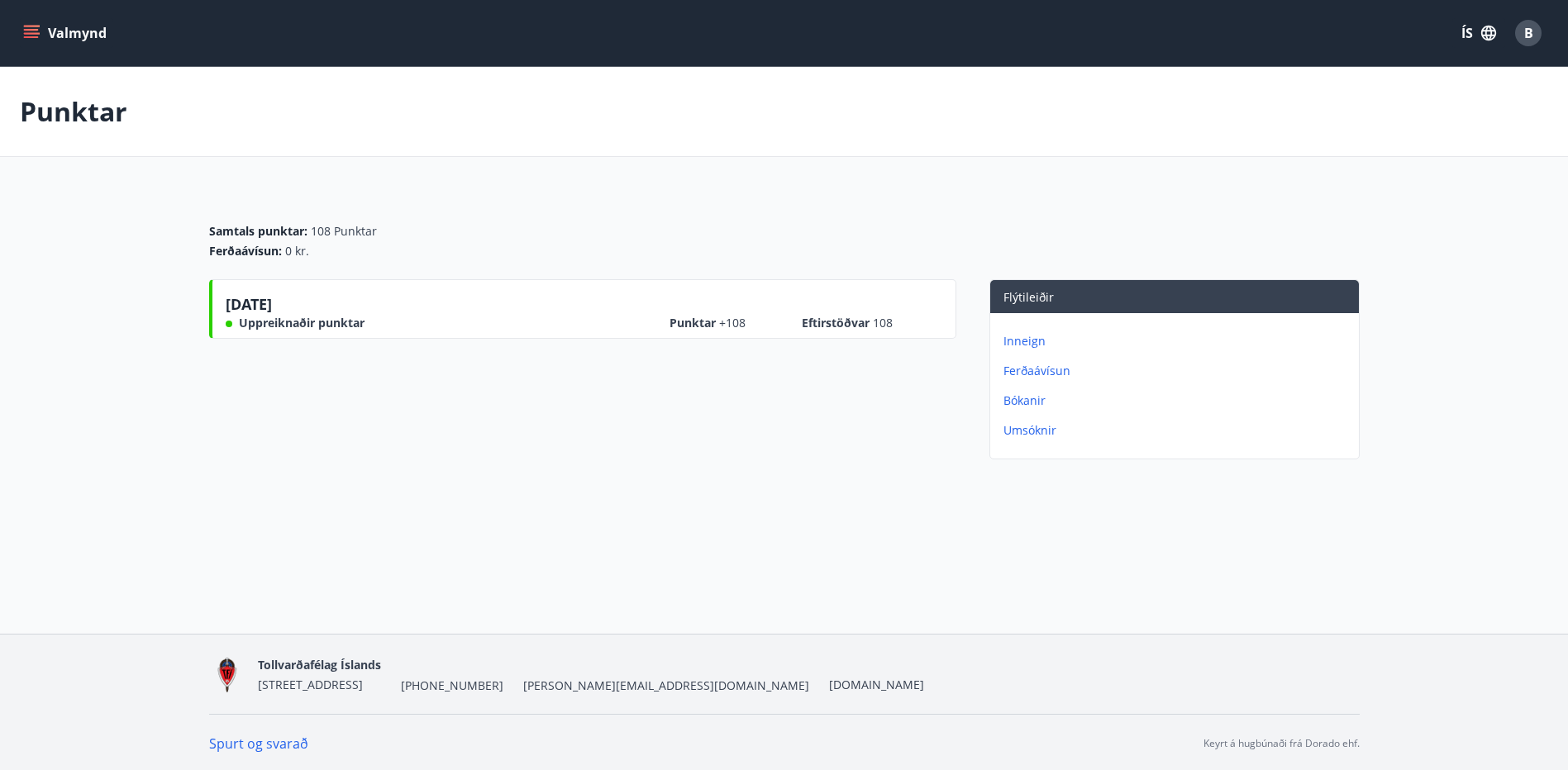
click at [30, 27] on icon "menu" at bounding box center [31, 32] width 17 height 17
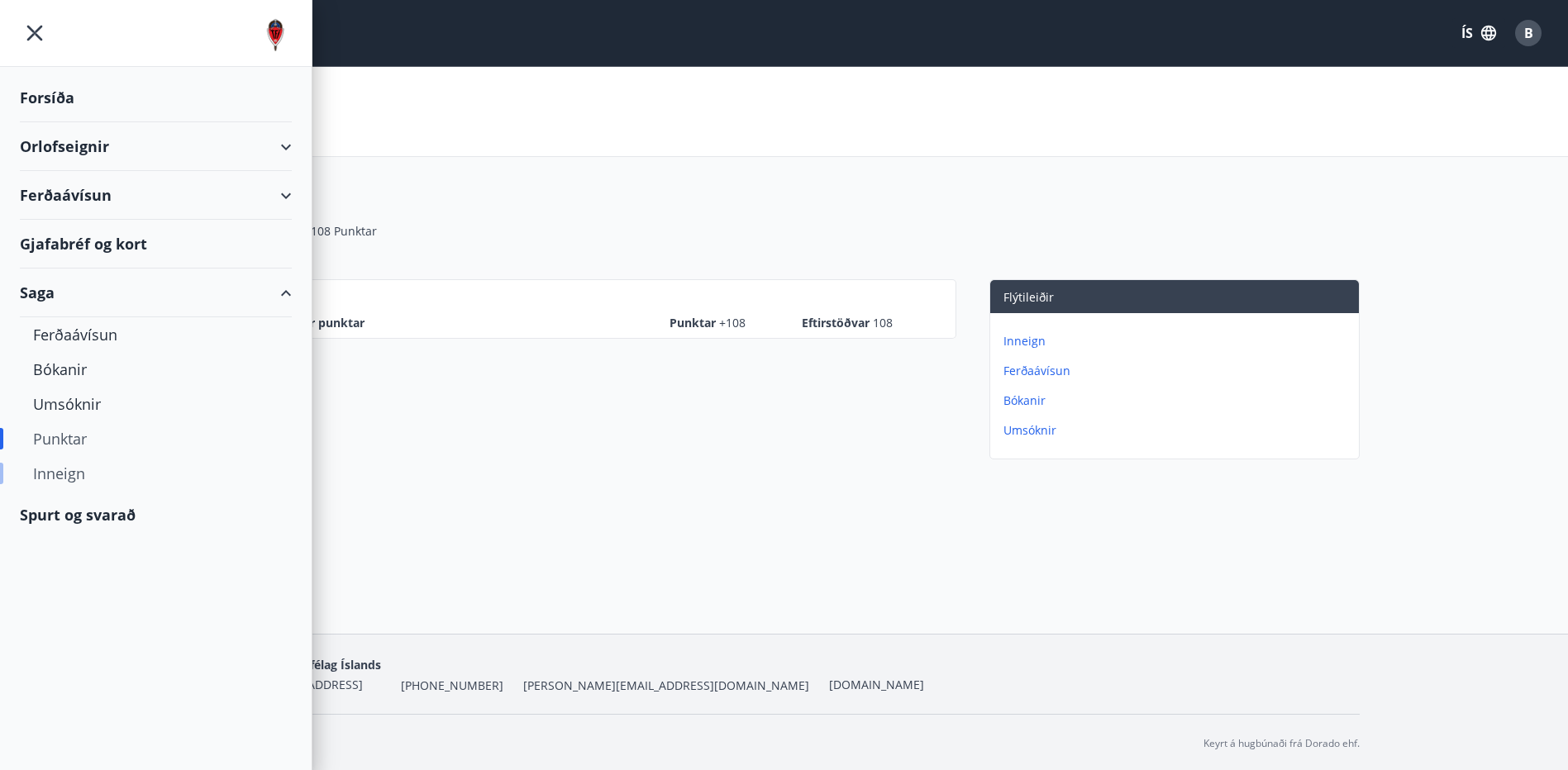
click at [79, 474] on div "Inneign" at bounding box center [156, 473] width 245 height 35
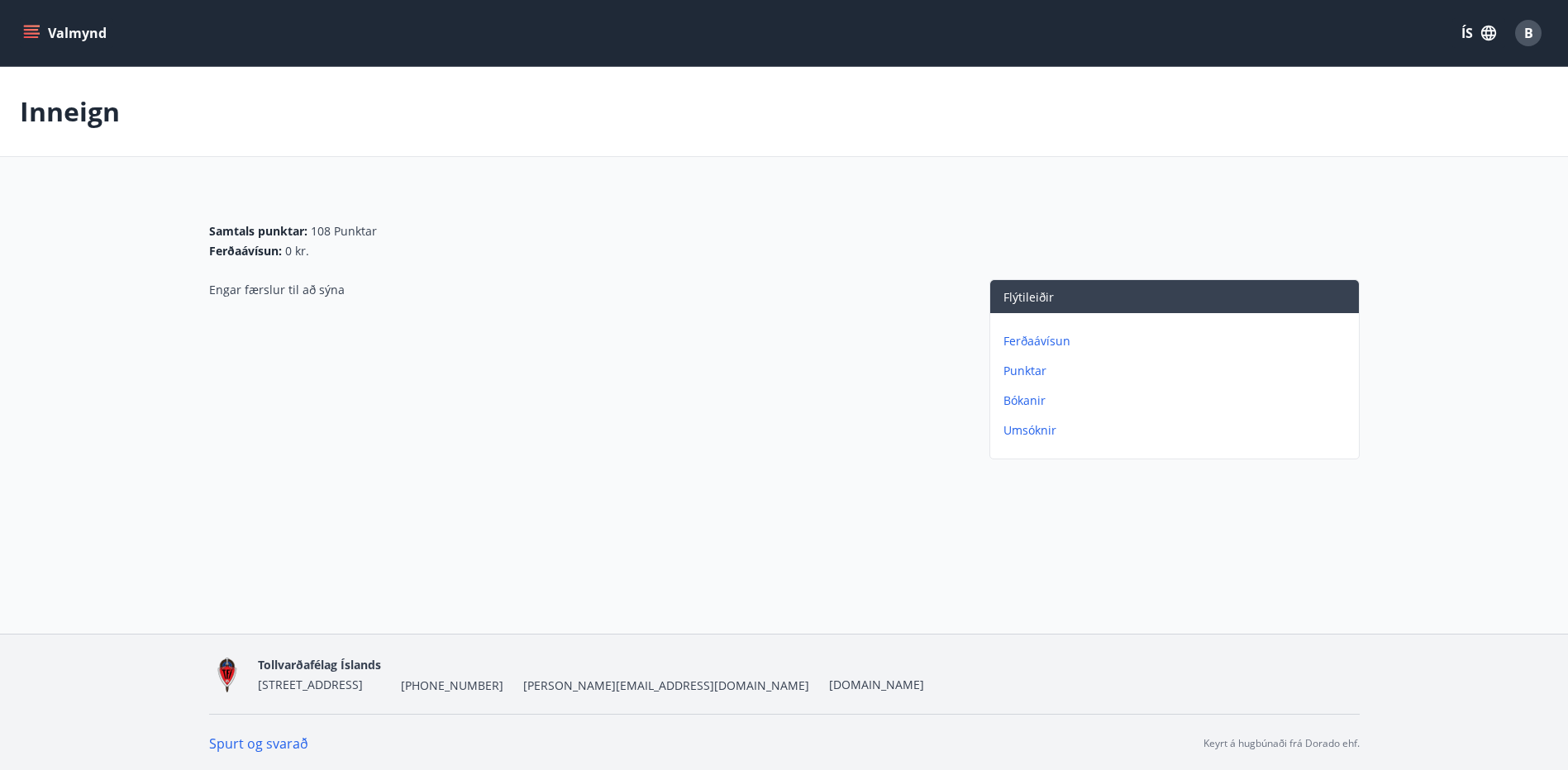
scroll to position [3, 0]
click at [1017, 396] on p "Bókanir" at bounding box center [1177, 400] width 349 height 17
click at [1026, 401] on p "Punktar" at bounding box center [1177, 400] width 349 height 17
click at [1027, 431] on p "Umsóknir" at bounding box center [1177, 430] width 349 height 17
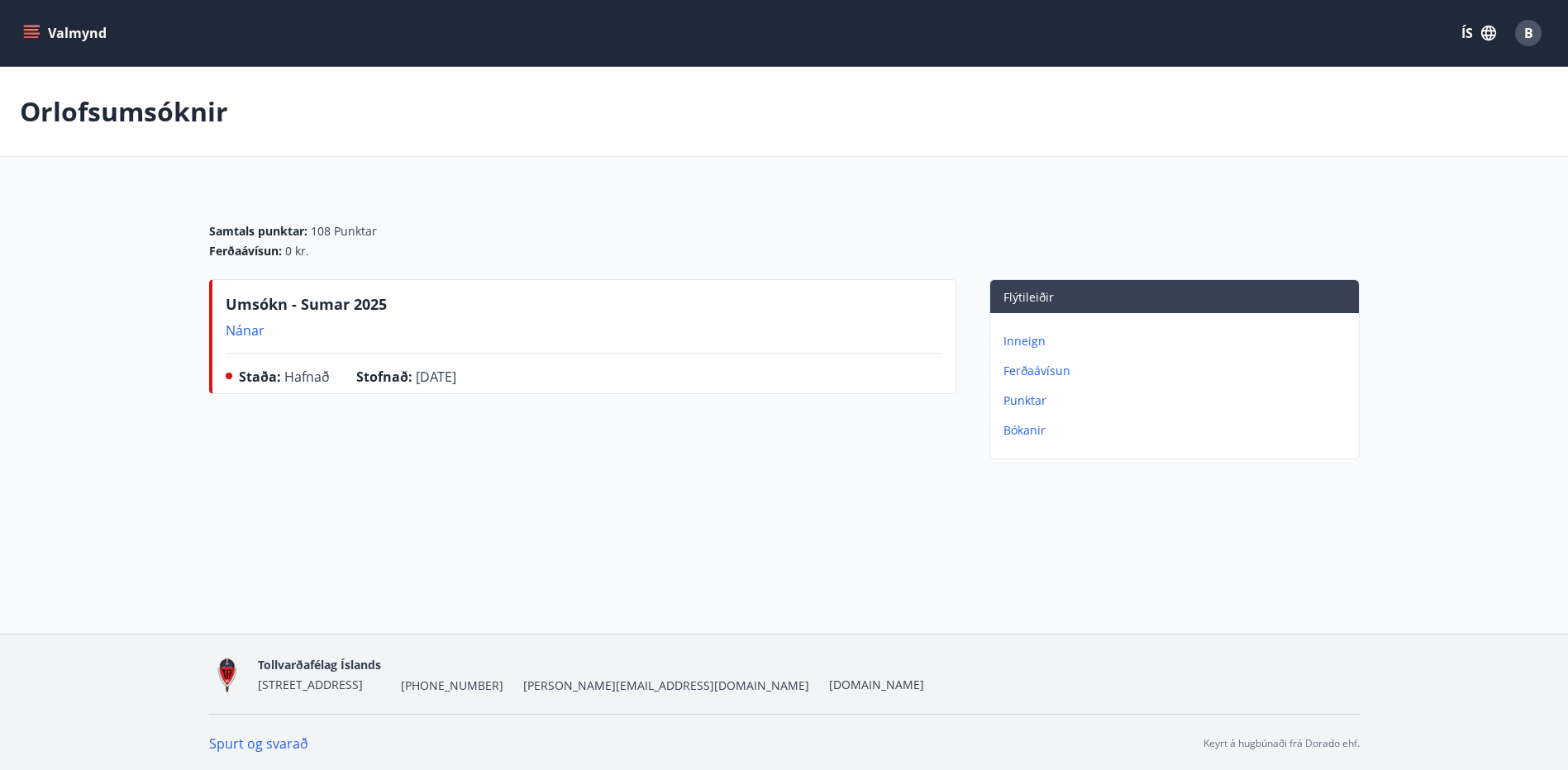
click at [1021, 340] on p "Inneign" at bounding box center [1177, 341] width 349 height 17
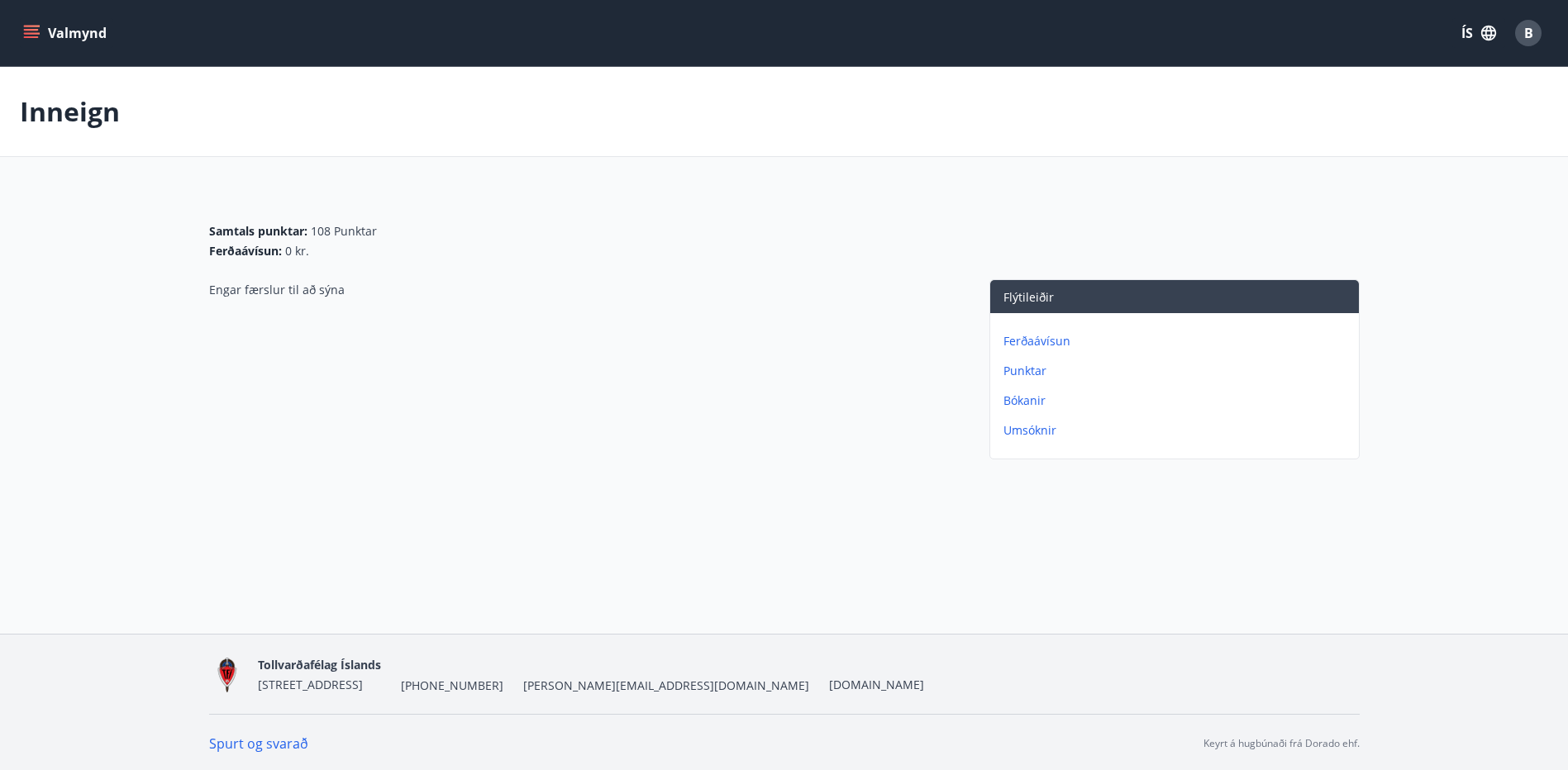
click at [1027, 341] on p "Ferðaávísun" at bounding box center [1177, 341] width 349 height 17
click at [1028, 366] on p "Punktar" at bounding box center [1177, 371] width 349 height 17
